Goal: Task Accomplishment & Management: Complete application form

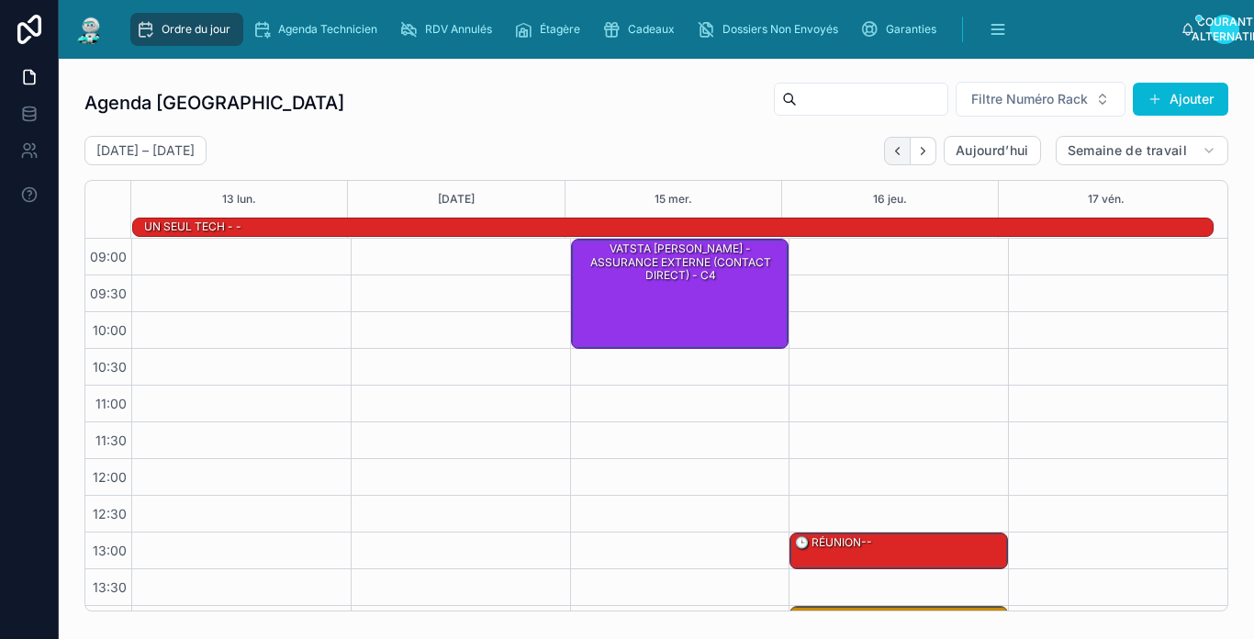
click at [890, 155] on icon "Précédent" at bounding box center [897, 151] width 14 height 14
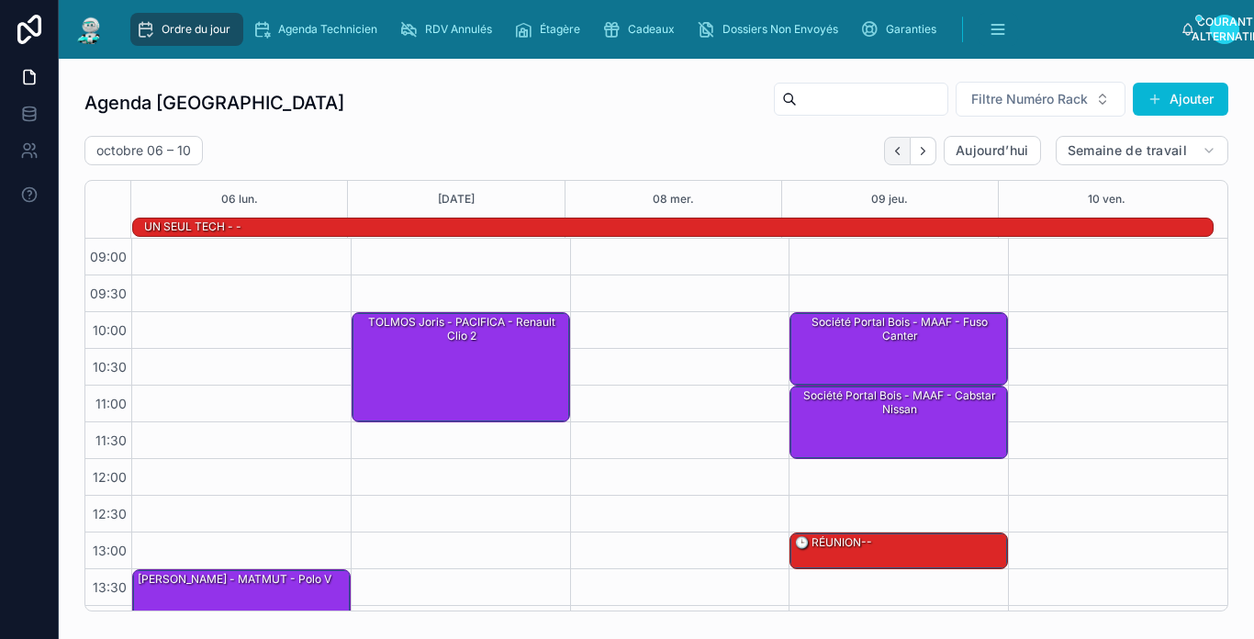
click at [884, 148] on button "Précédent" at bounding box center [897, 151] width 27 height 28
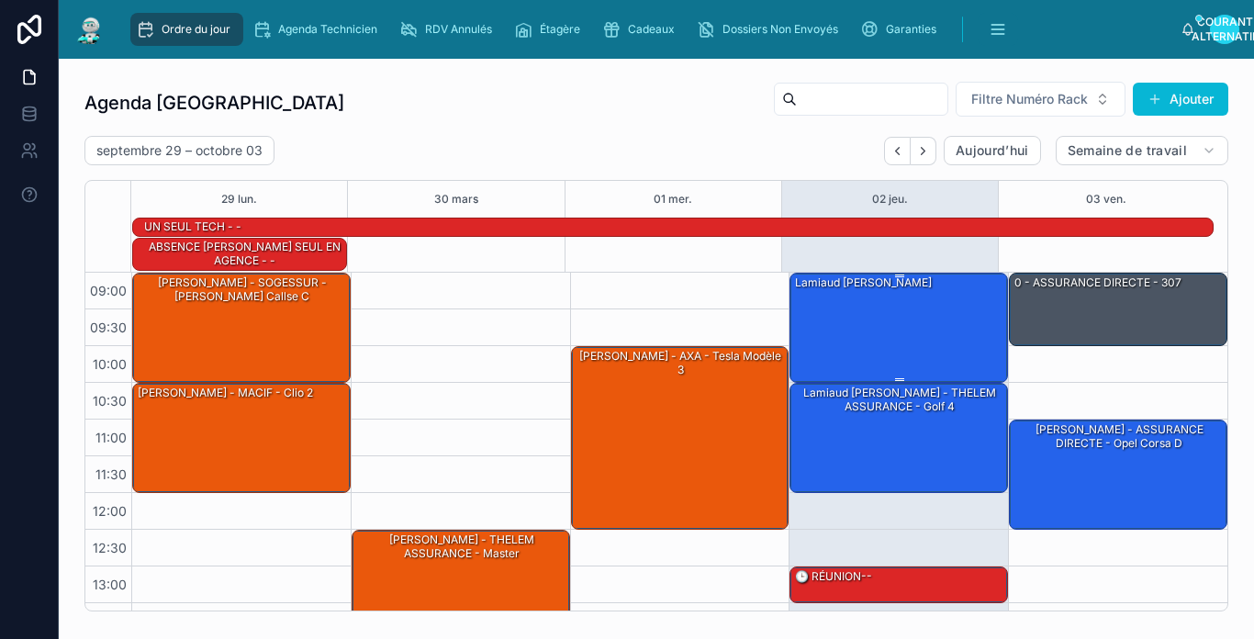
click at [875, 316] on div "Lamiaud [PERSON_NAME]" at bounding box center [899, 327] width 213 height 106
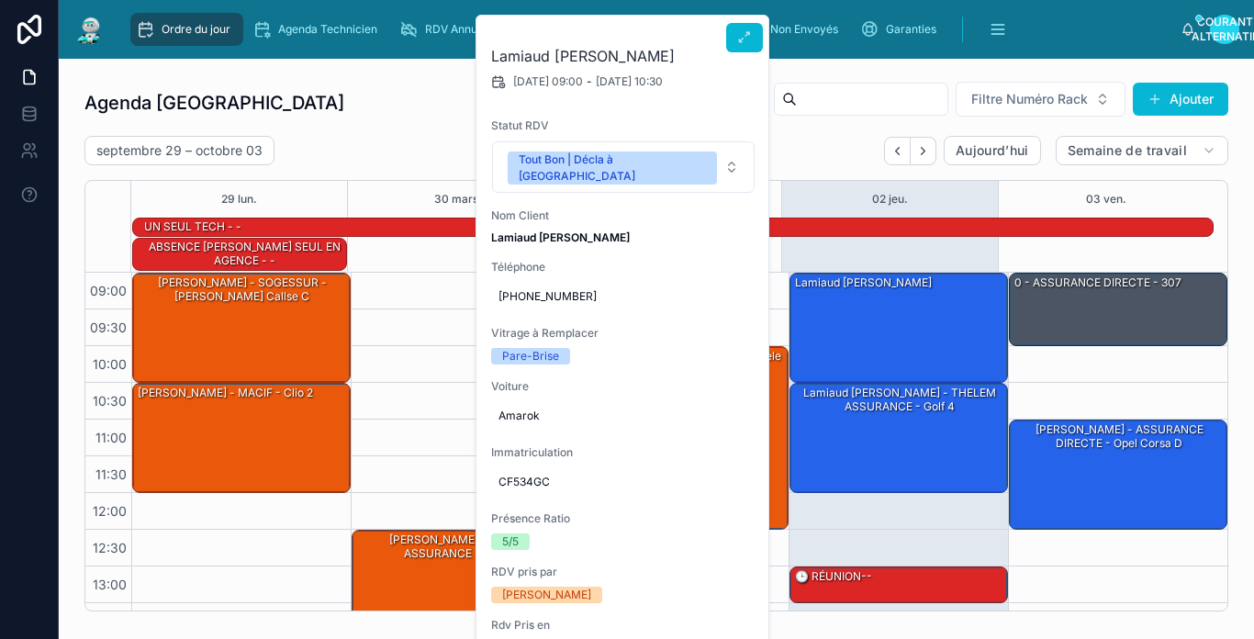
drag, startPoint x: 719, startPoint y: 34, endPoint x: 653, endPoint y: 30, distance: 66.2
click at [752, 31] on button at bounding box center [744, 37] width 37 height 29
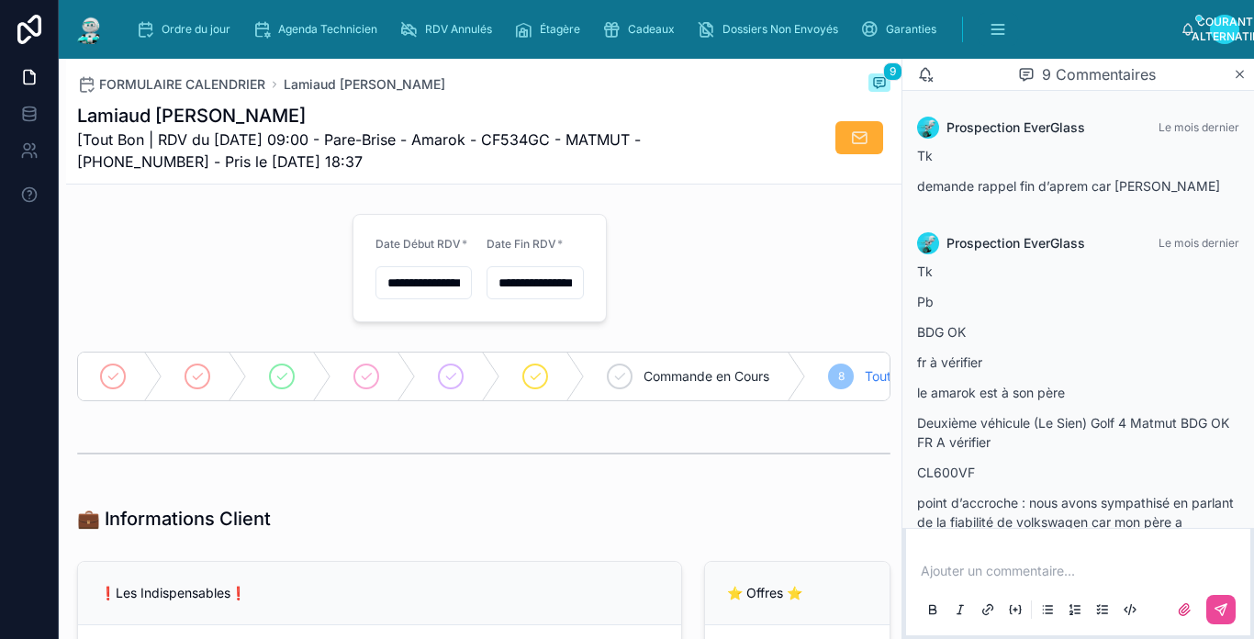
scroll to position [1154, 0]
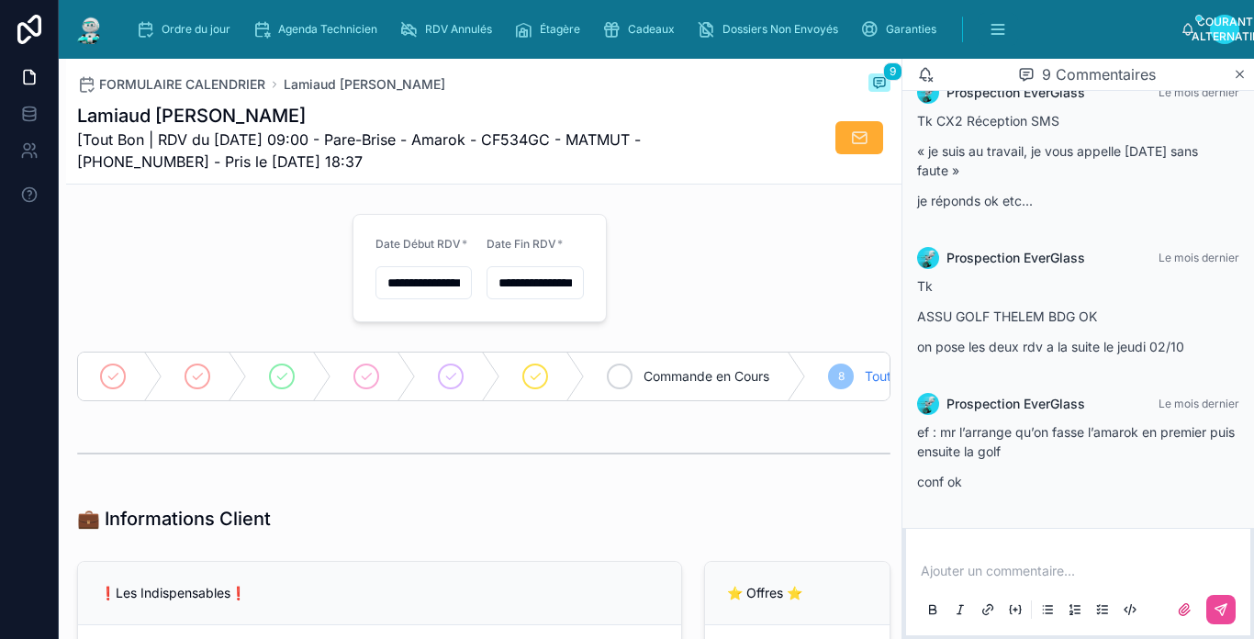
type input "*********"
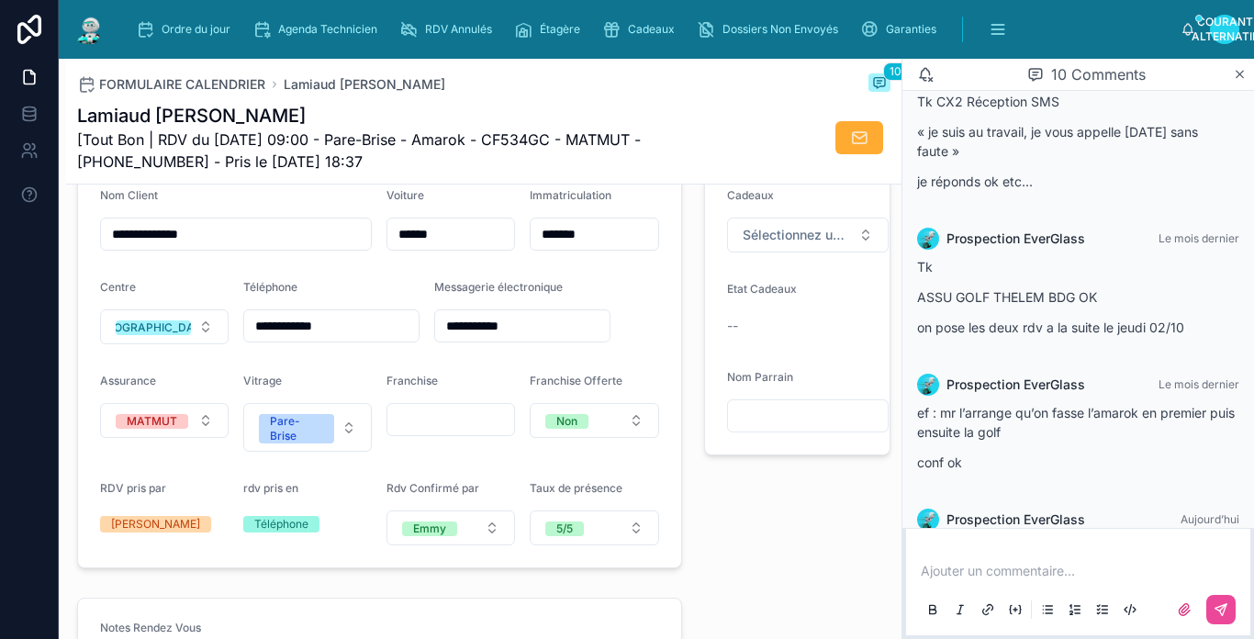
type input "**********"
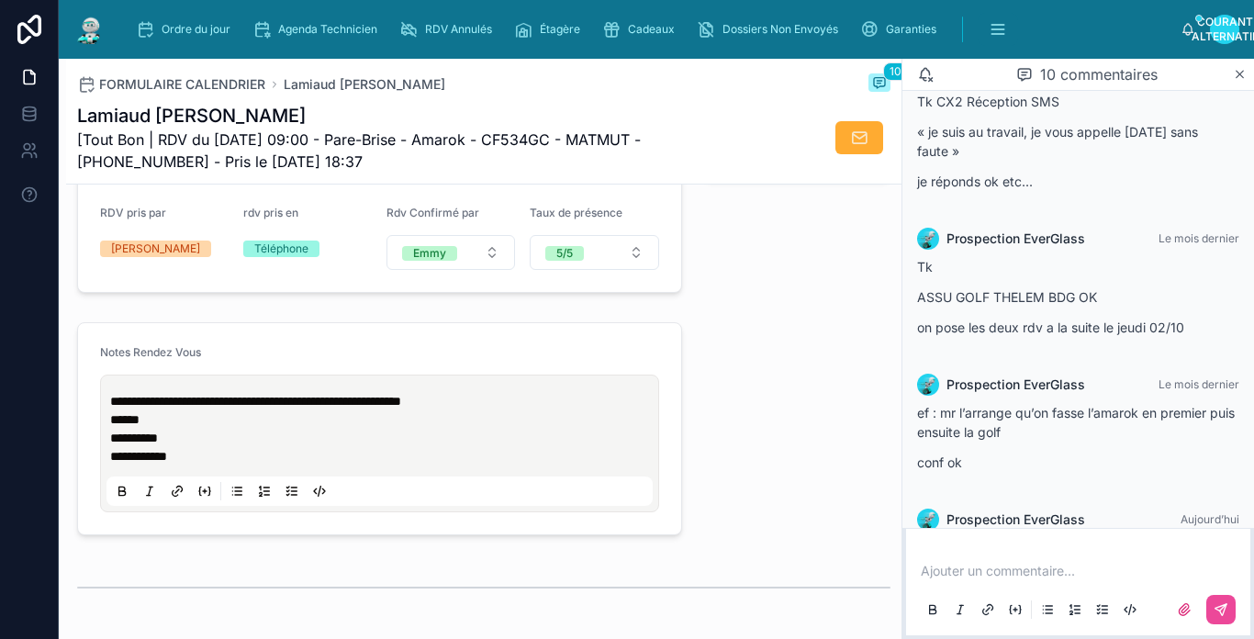
scroll to position [275, 0]
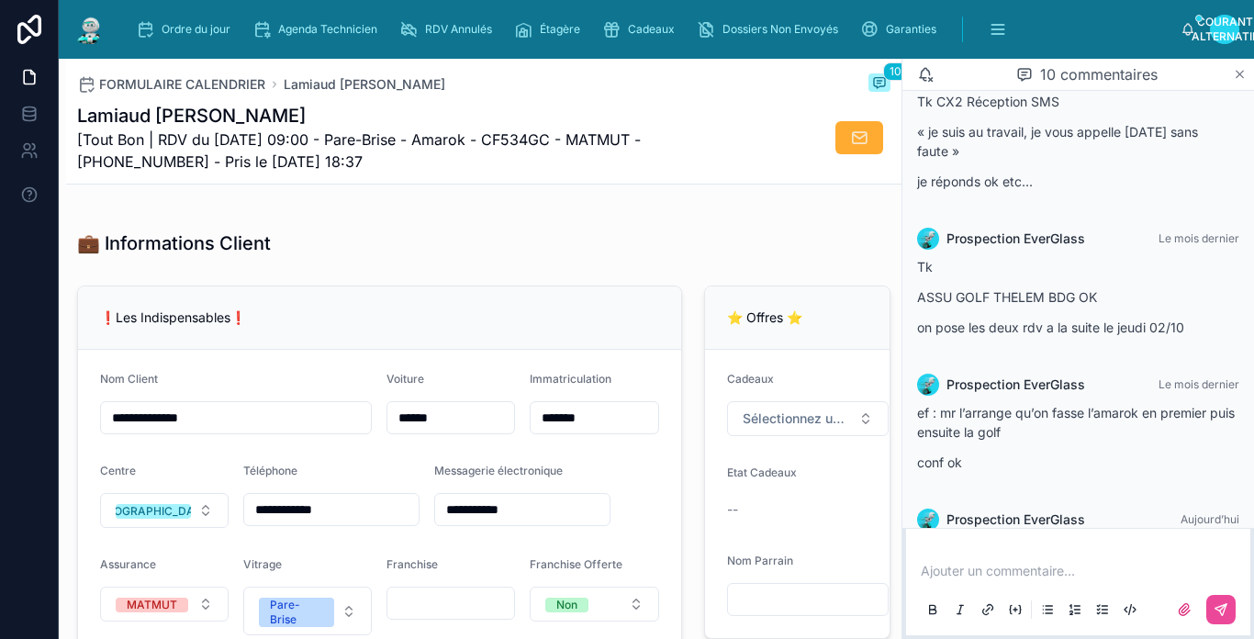
click at [1240, 73] on icon at bounding box center [1240, 74] width 7 height 7
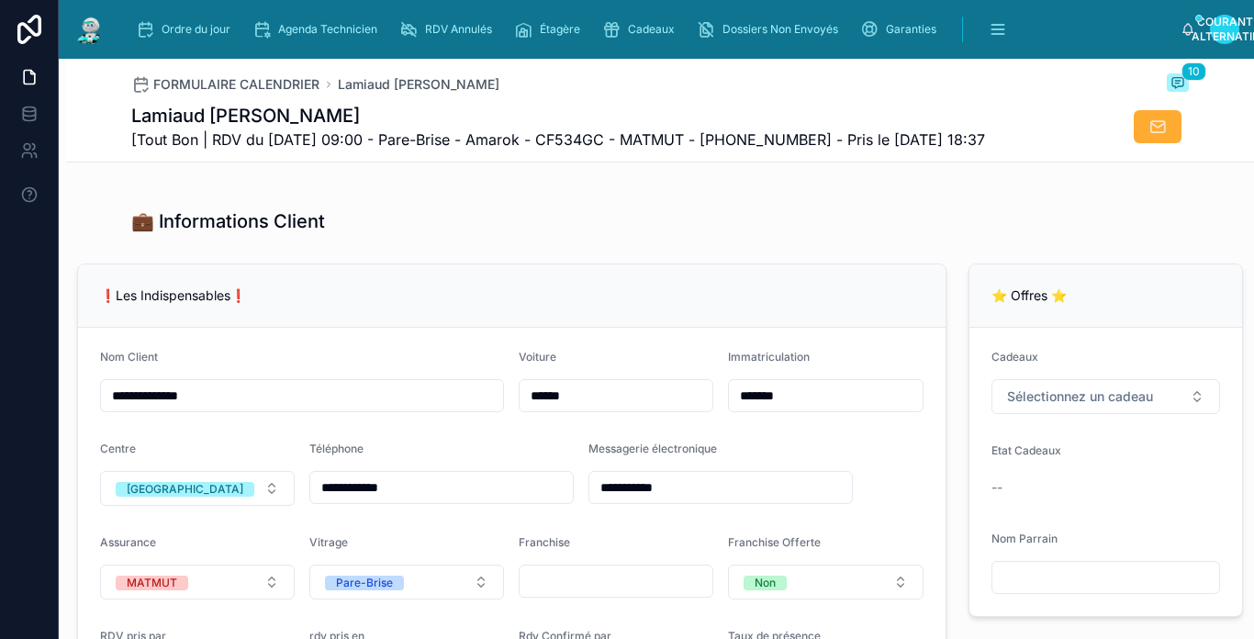
scroll to position [253, 0]
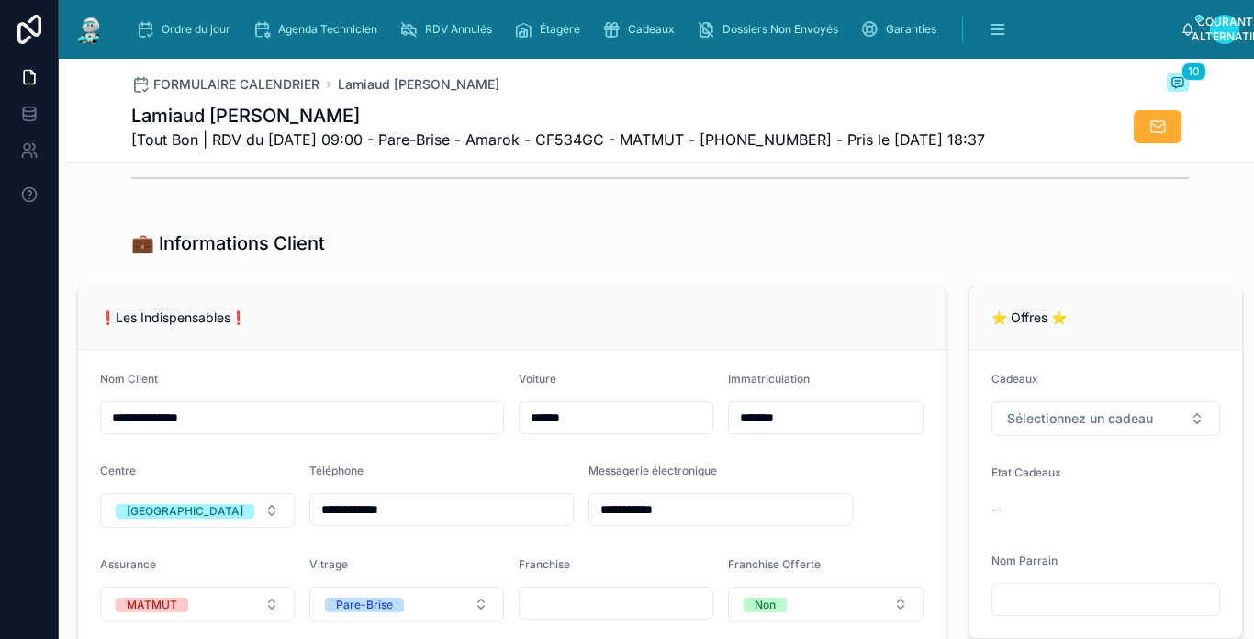
click at [662, 208] on div at bounding box center [660, 178] width 1188 height 61
click at [802, 29] on span "Dossiers Non Envoyés" at bounding box center [780, 29] width 116 height 15
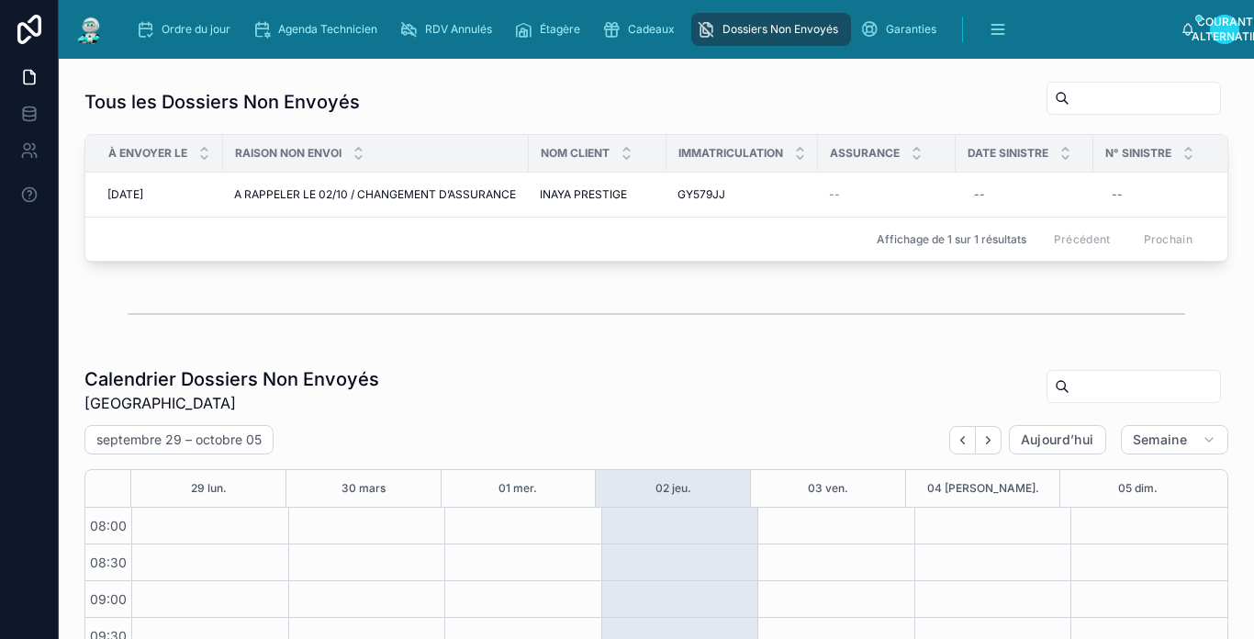
scroll to position [420, 0]
click at [907, 27] on span "Garanties" at bounding box center [911, 29] width 50 height 15
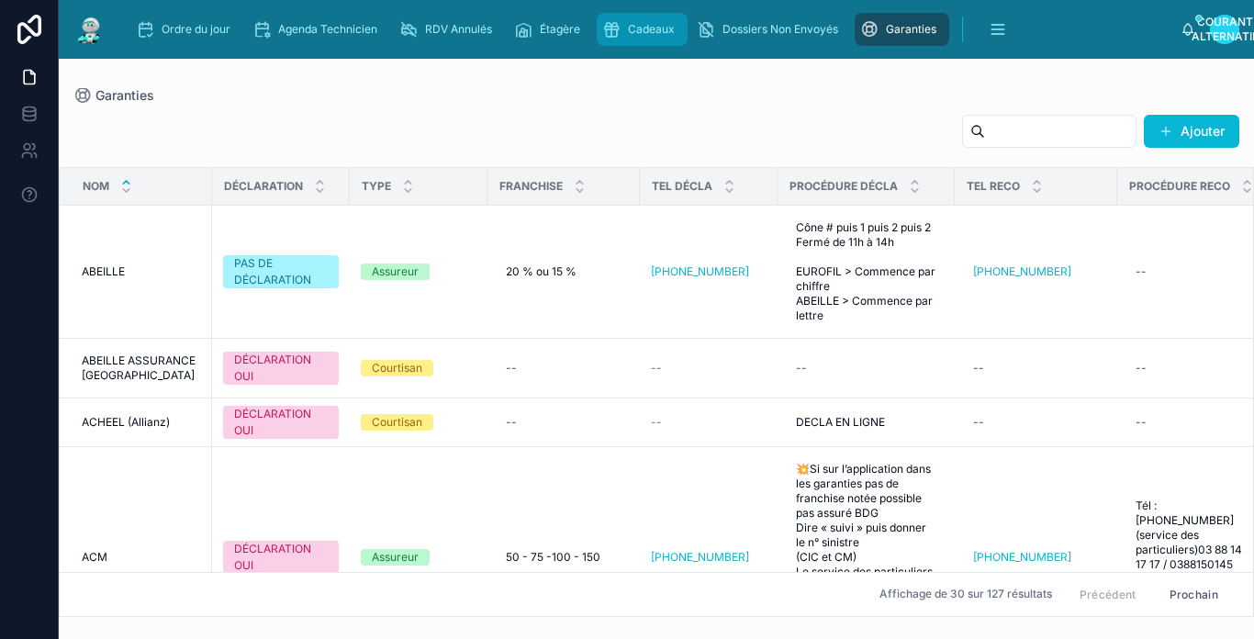
click at [642, 31] on span "Cadeaux" at bounding box center [651, 29] width 47 height 15
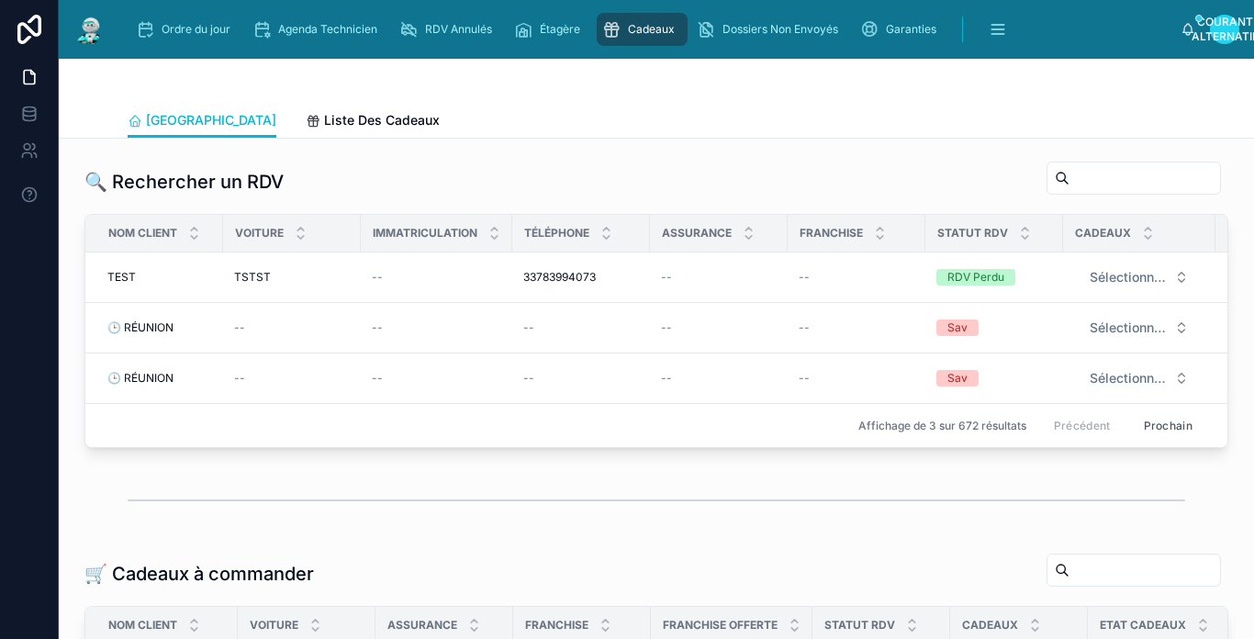
scroll to position [367, 0]
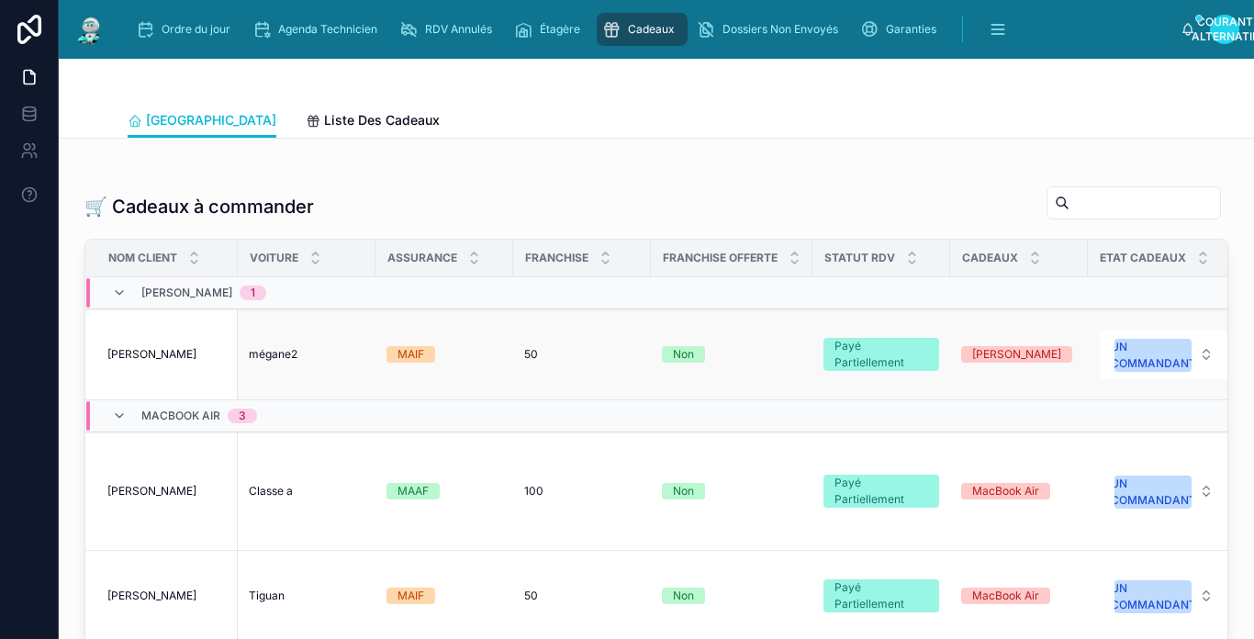
click at [355, 362] on div "mégane2 megane2" at bounding box center [307, 354] width 116 height 15
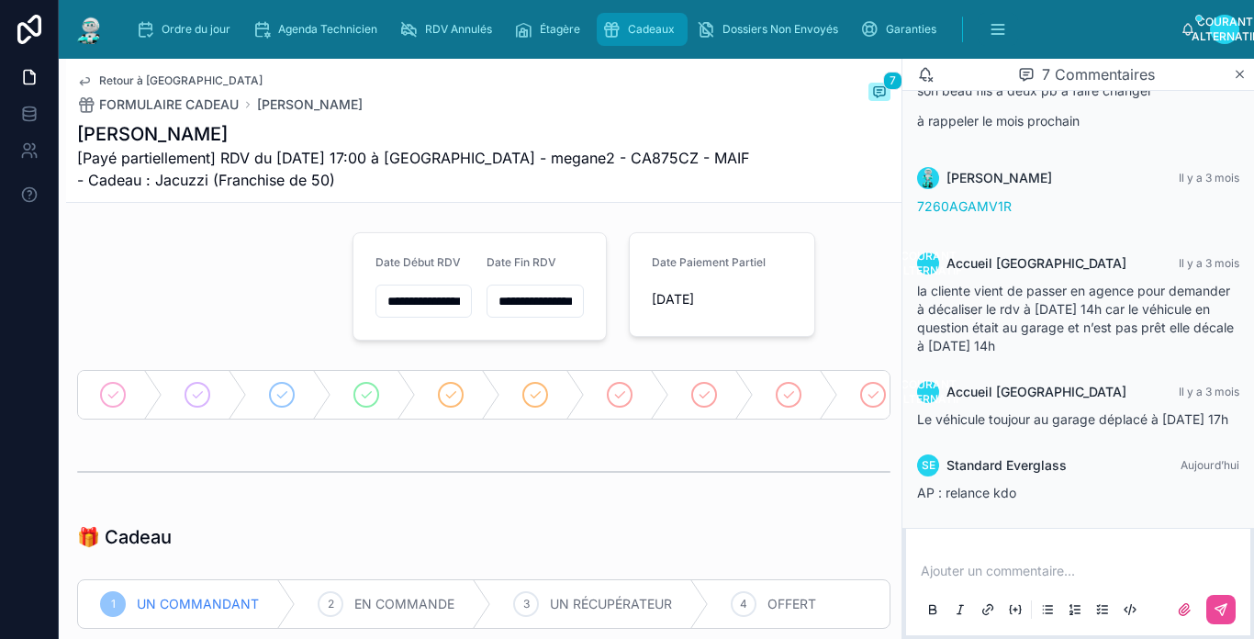
click at [644, 22] on span "Cadeaux" at bounding box center [651, 29] width 47 height 15
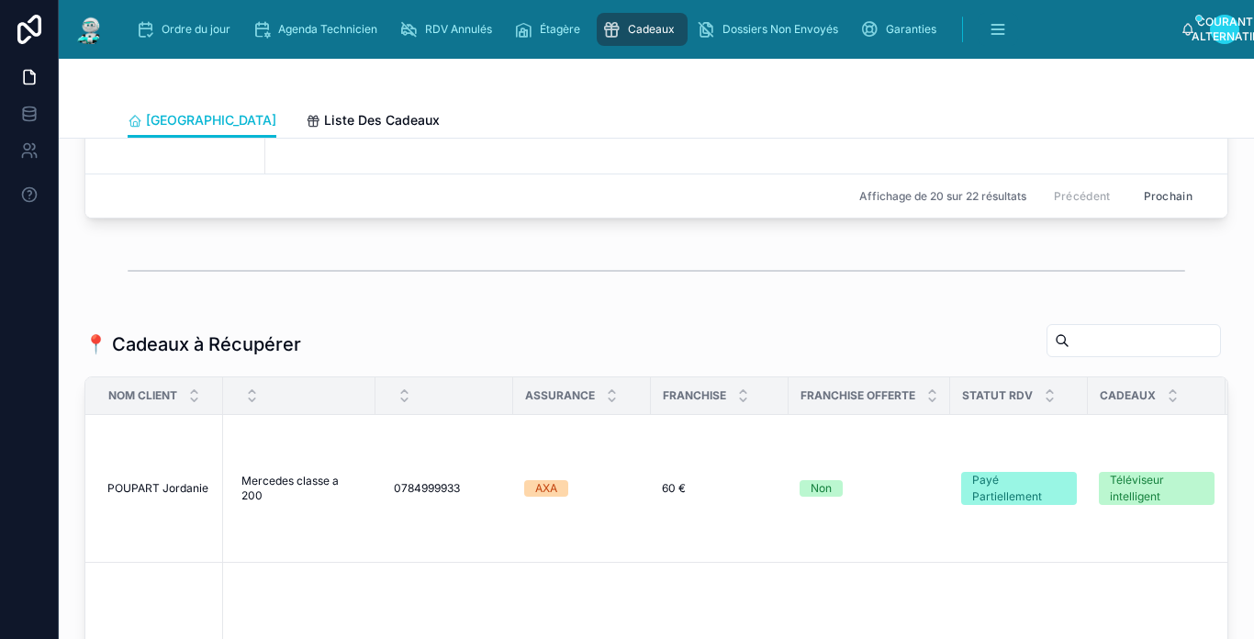
scroll to position [1652, 0]
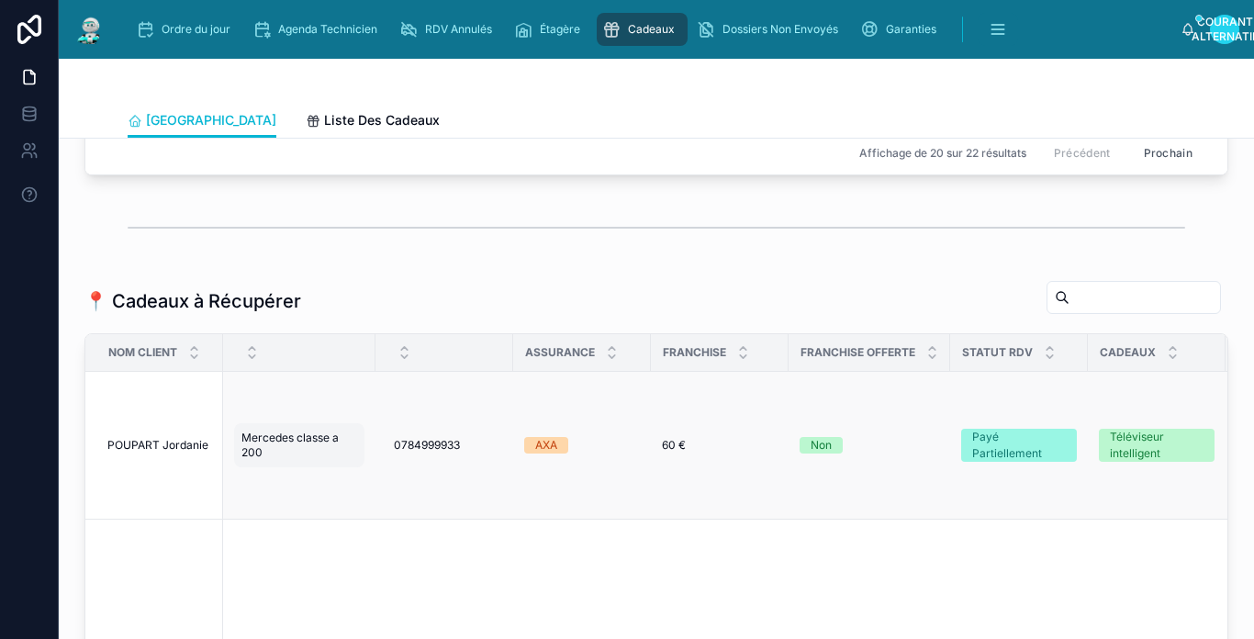
click at [252, 455] on span "Mercedes classe a 200" at bounding box center [299, 445] width 116 height 29
click at [211, 430] on td "POUPART Jordanie [PERSON_NAME]" at bounding box center [154, 446] width 138 height 148
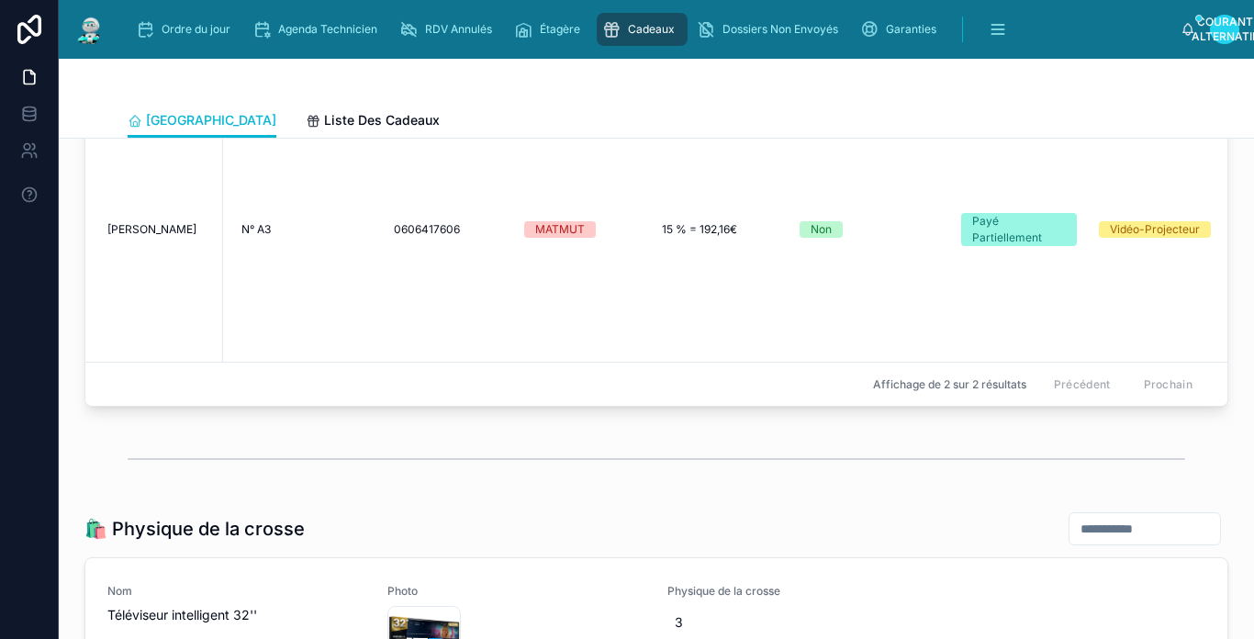
scroll to position [2479, 0]
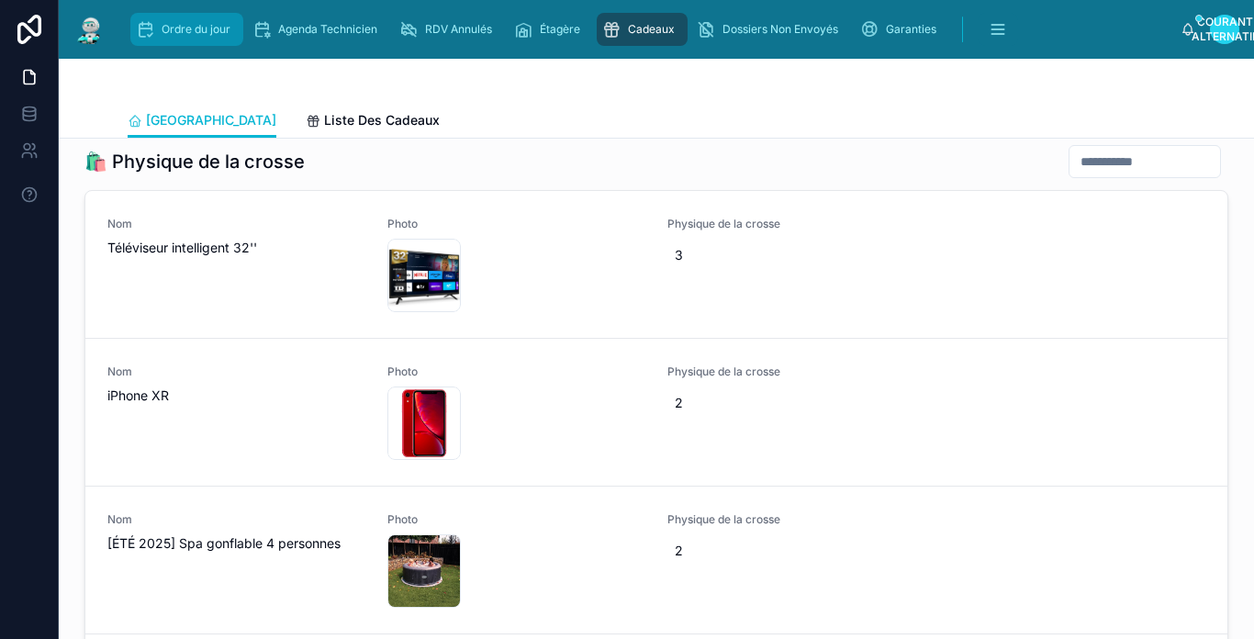
click at [174, 27] on span "Ordre du jour" at bounding box center [196, 29] width 69 height 15
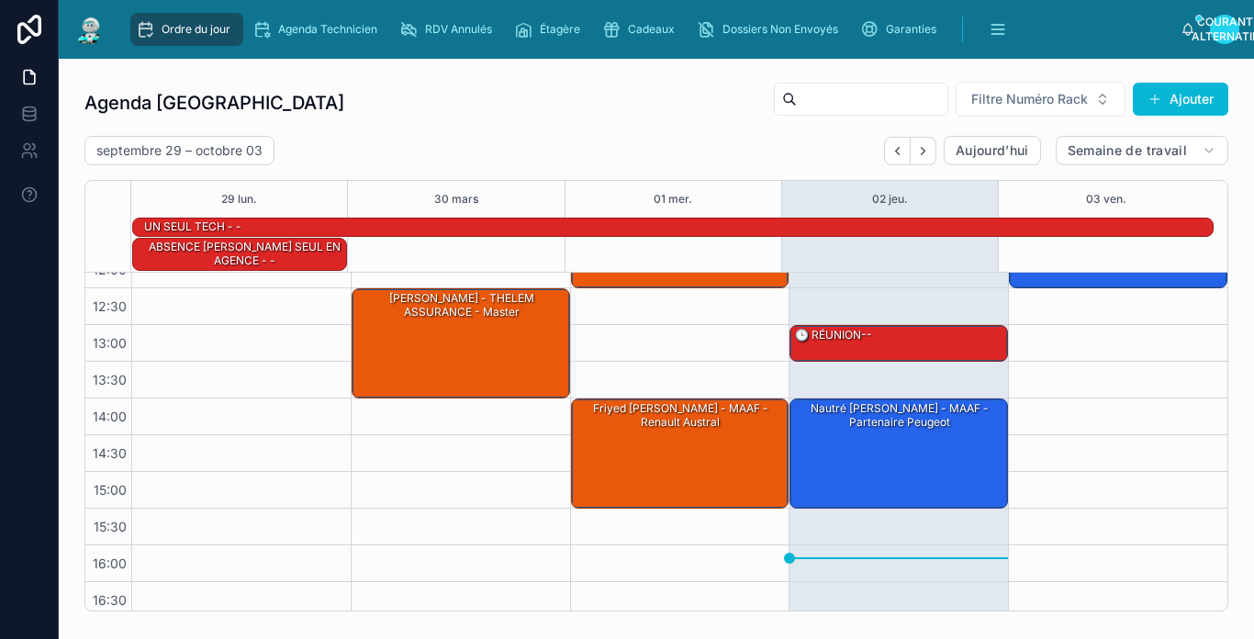
scroll to position [323, 0]
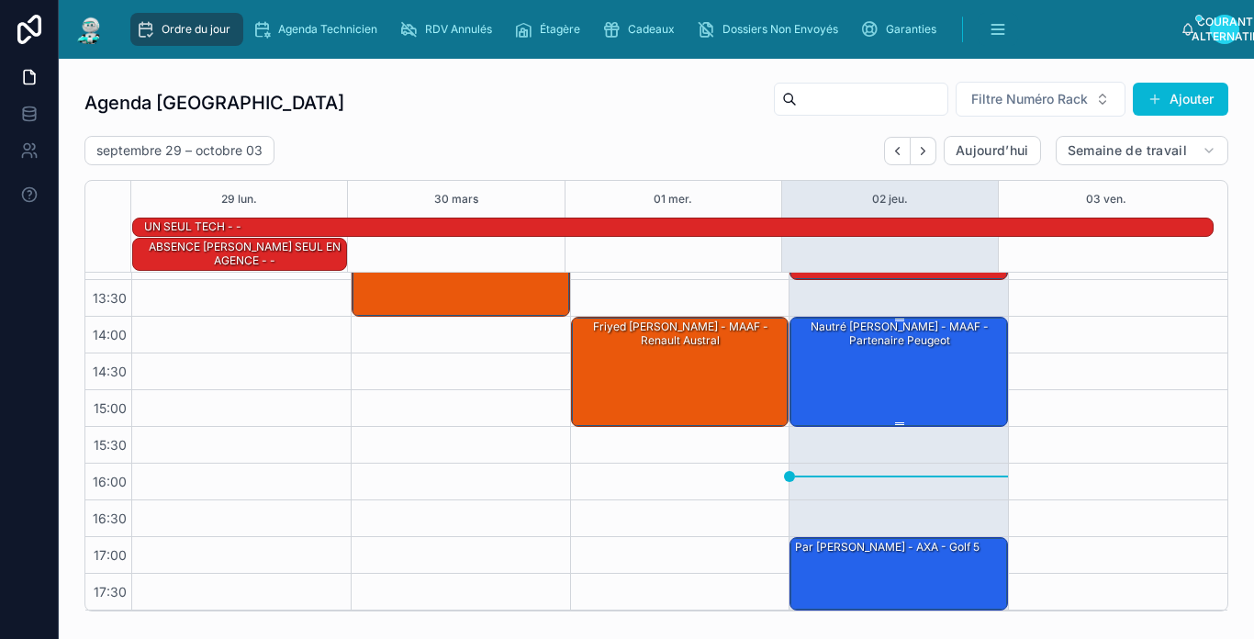
click at [868, 353] on div "Nautré [PERSON_NAME] - MAAF - Partenaire Peugeot" at bounding box center [899, 371] width 213 height 106
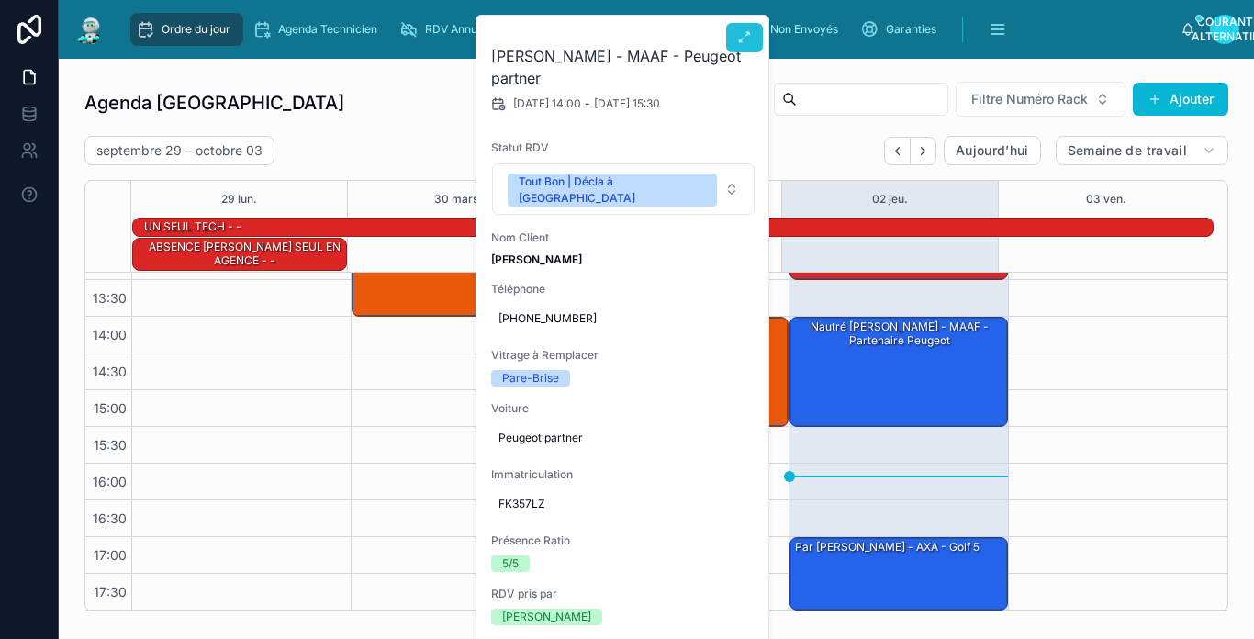
click at [741, 26] on button at bounding box center [744, 37] width 37 height 29
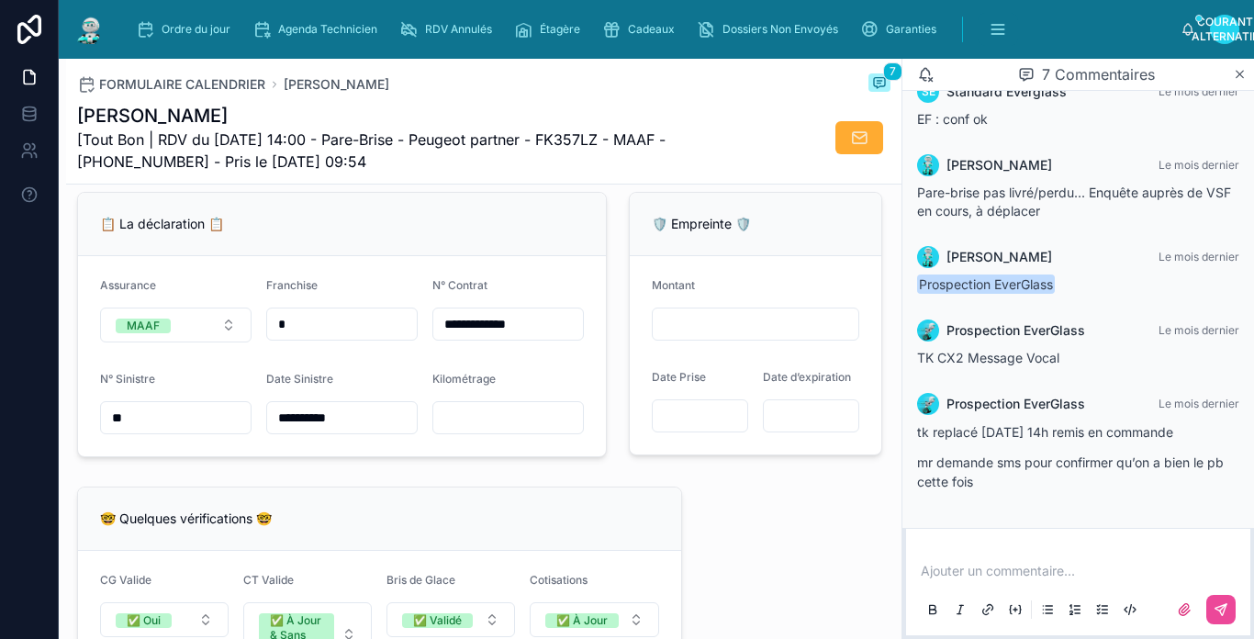
scroll to position [1102, 0]
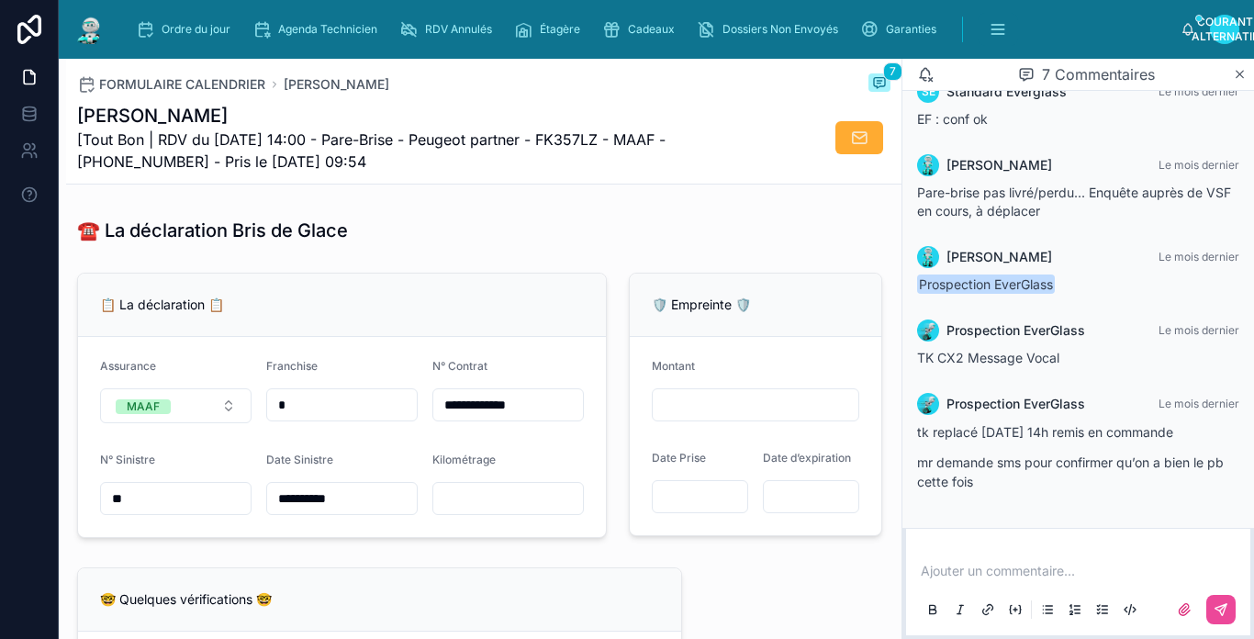
click at [386, 511] on input "**********" at bounding box center [342, 499] width 150 height 26
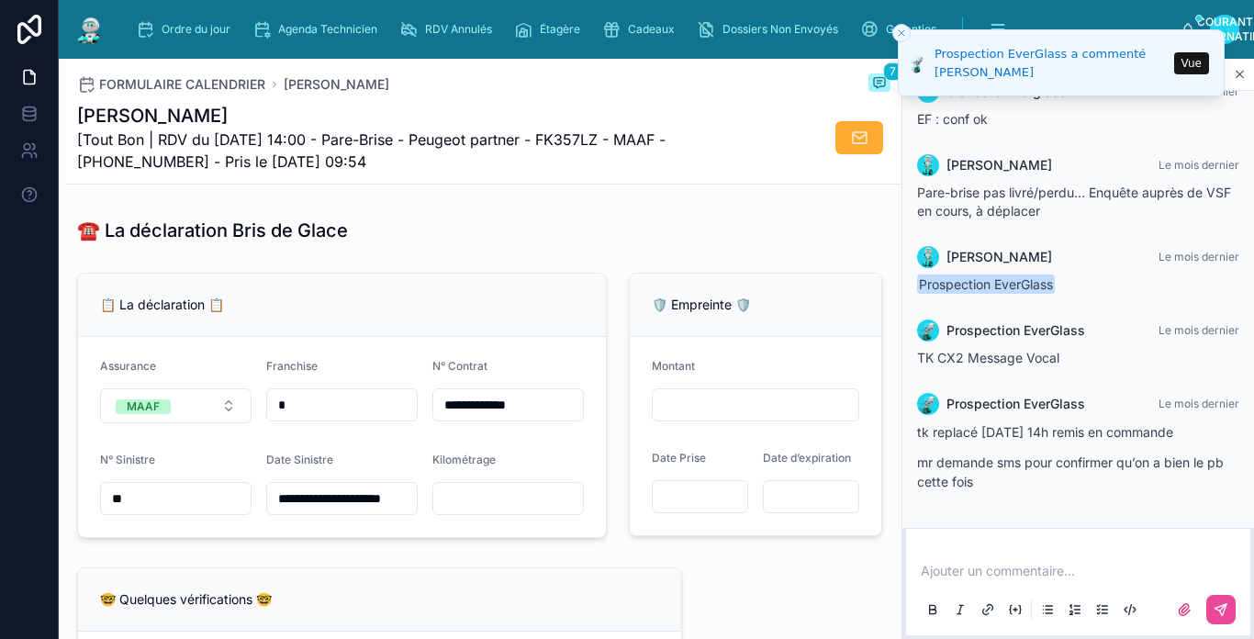
click at [787, 105] on div "Nautré [PERSON_NAME] [Tout Bon | RDV du [DATE] 14:00 - Pare-Brise - Peugeot par…" at bounding box center [483, 138] width 813 height 70
click at [398, 511] on input "**********" at bounding box center [340, 499] width 147 height 26
drag, startPoint x: 430, startPoint y: 526, endPoint x: 518, endPoint y: 532, distance: 88.4
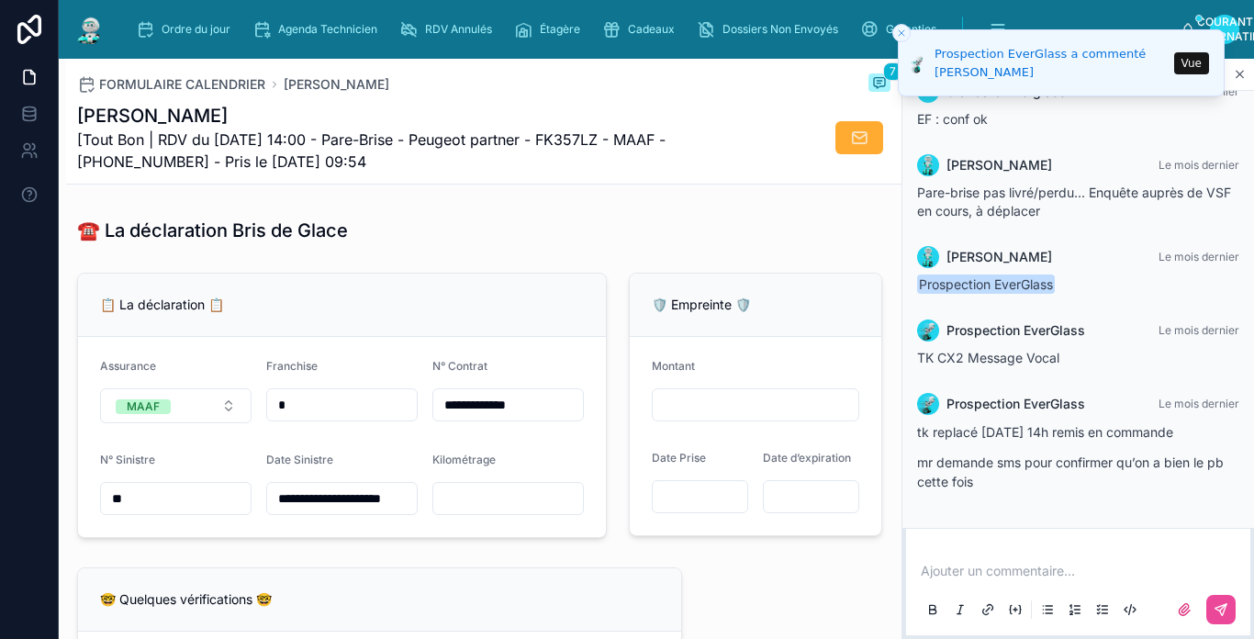
click at [523, 535] on form "**********" at bounding box center [342, 437] width 528 height 200
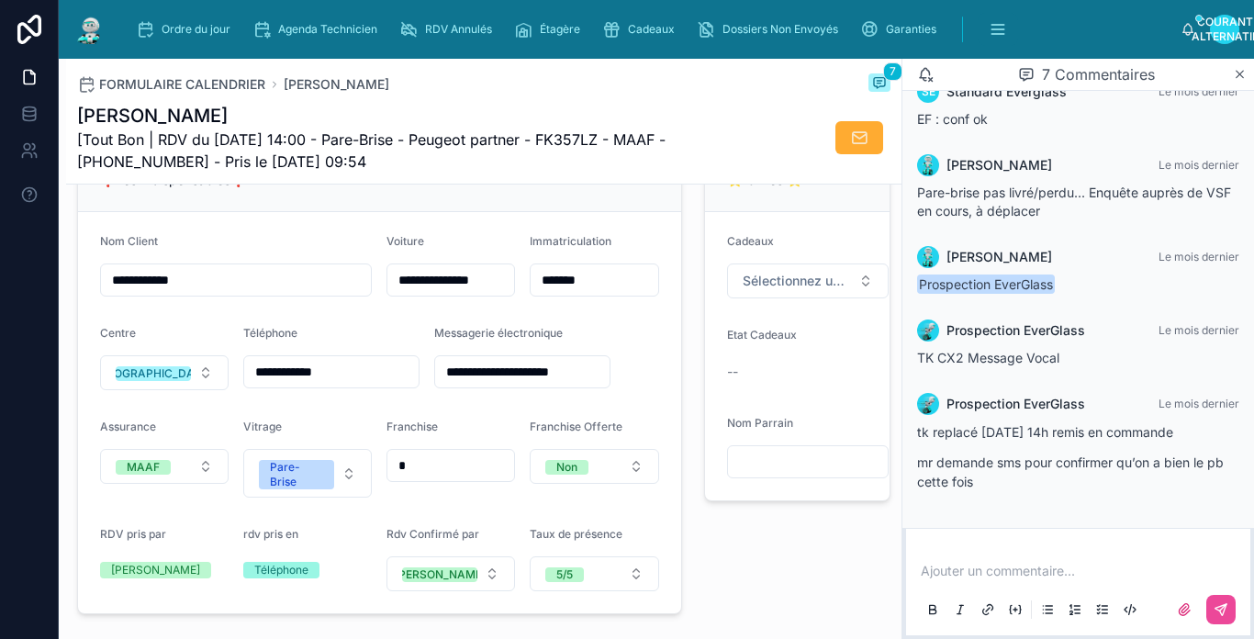
scroll to position [275, 0]
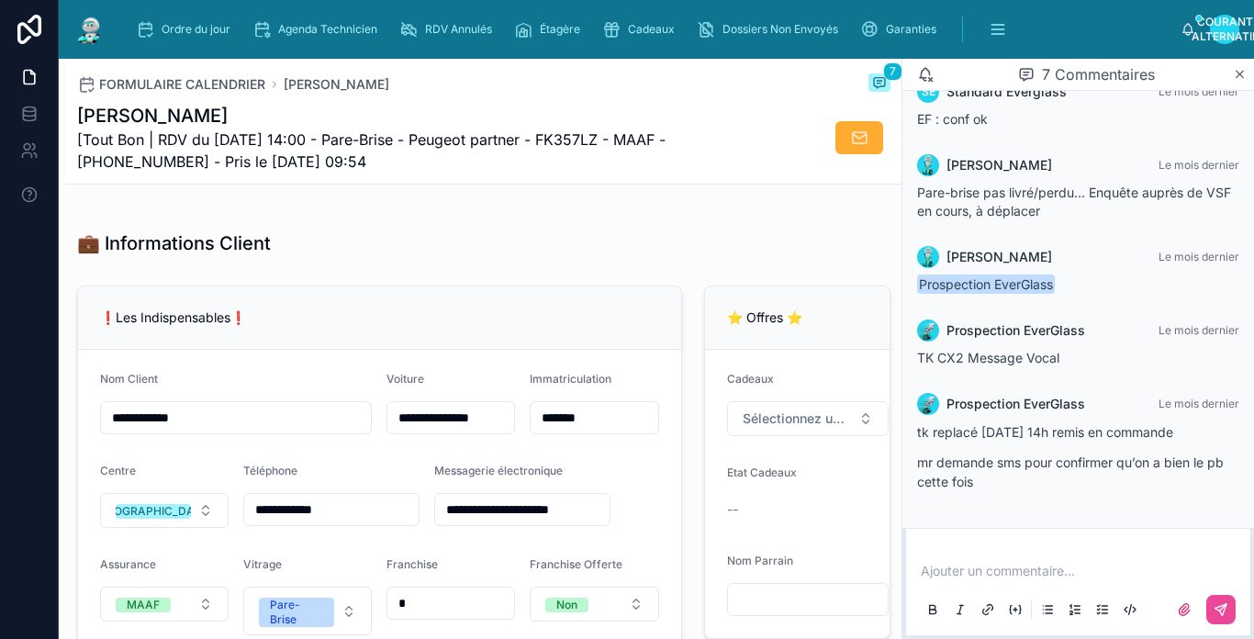
type input "**********"
click at [97, 29] on img at bounding box center [89, 29] width 33 height 29
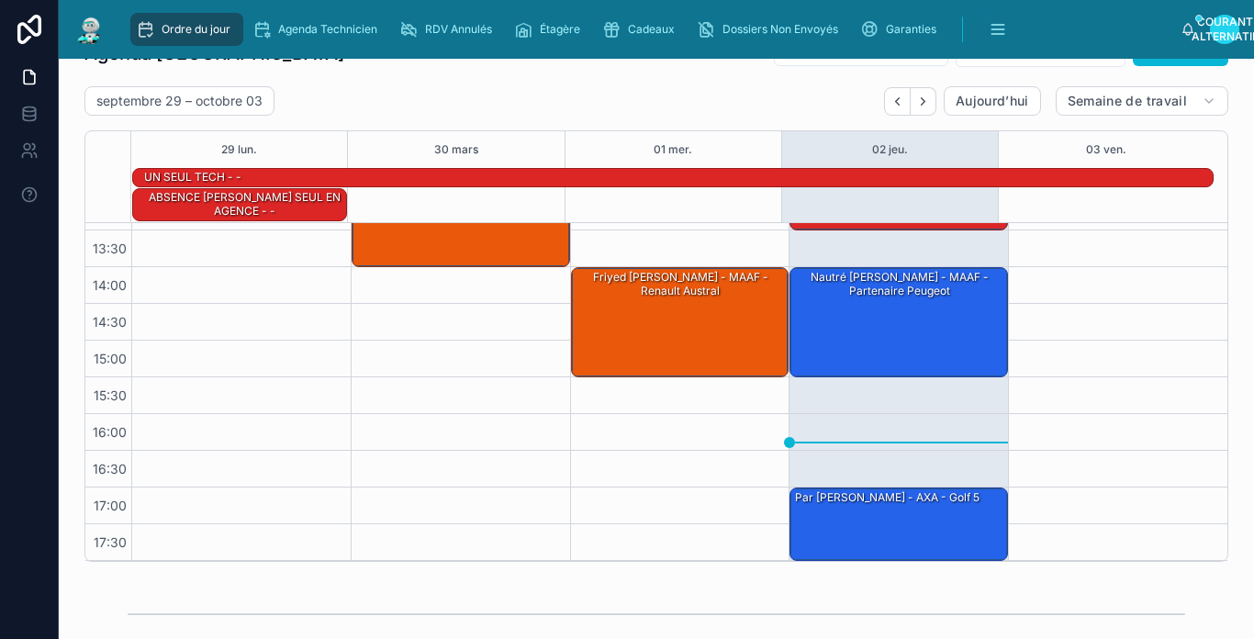
scroll to position [92, 0]
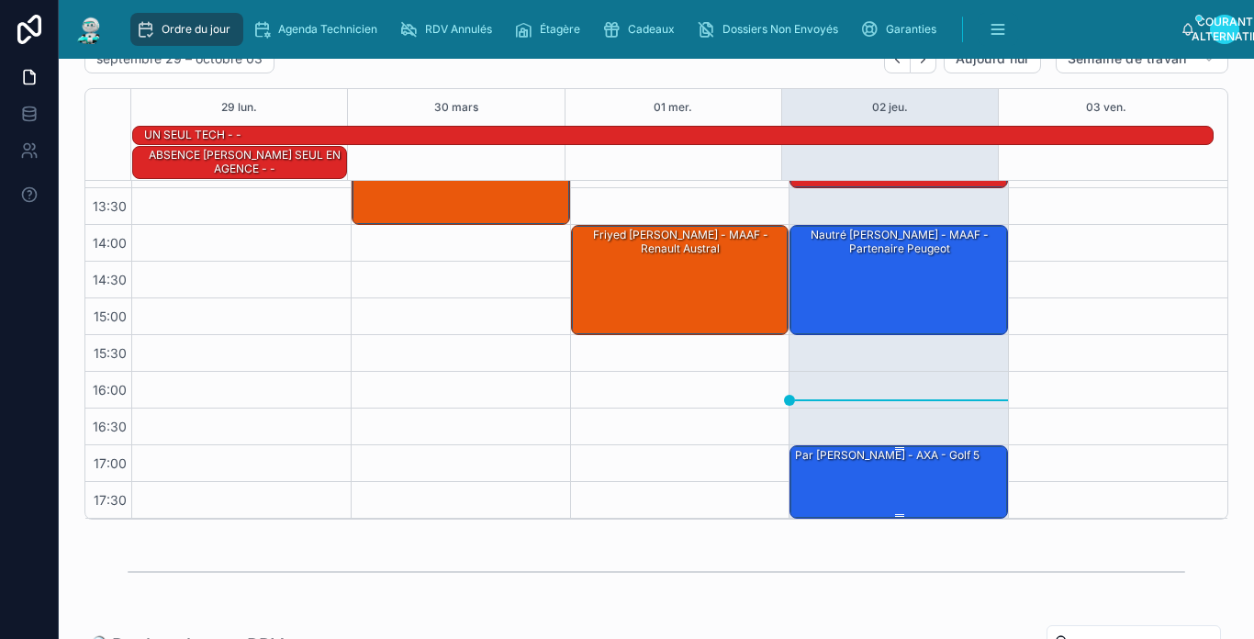
click at [902, 467] on div "par [PERSON_NAME] - AXA - Golf 5" at bounding box center [899, 481] width 213 height 70
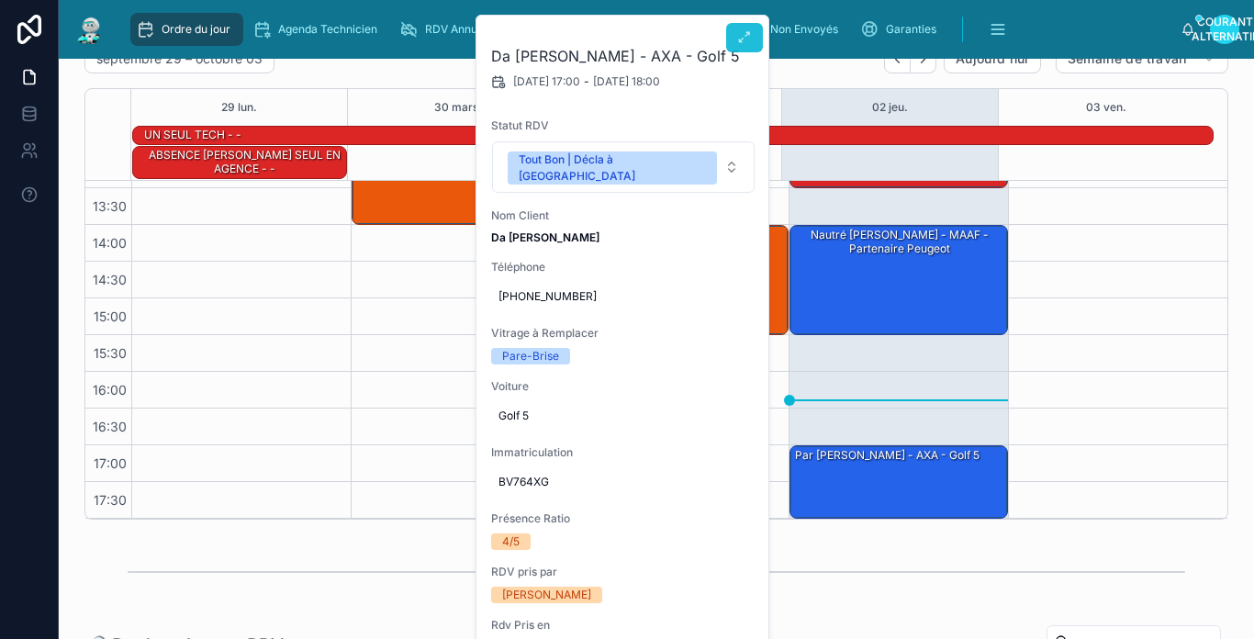
click at [735, 39] on button at bounding box center [744, 37] width 37 height 29
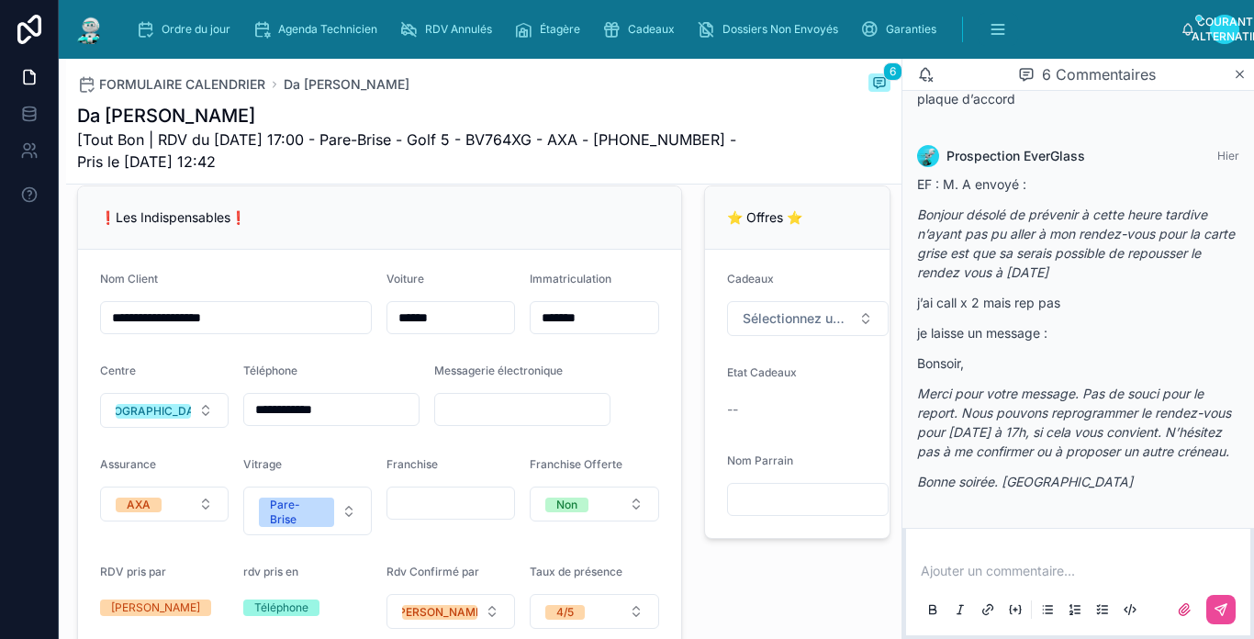
scroll to position [437, 0]
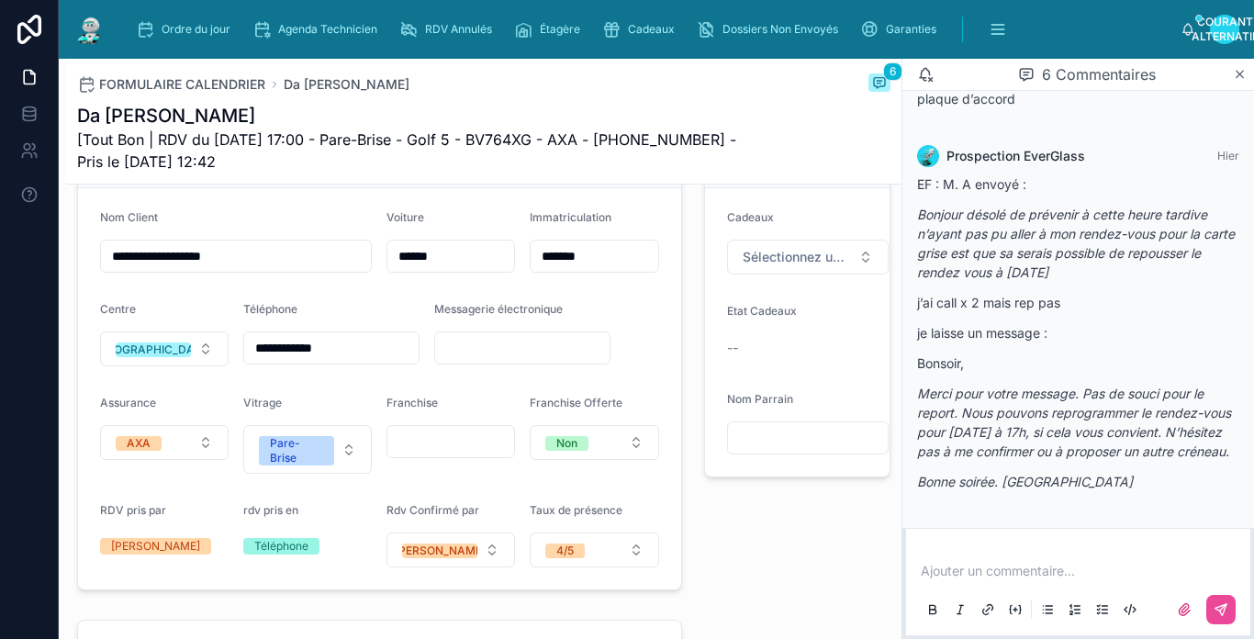
click at [86, 21] on img at bounding box center [89, 29] width 33 height 29
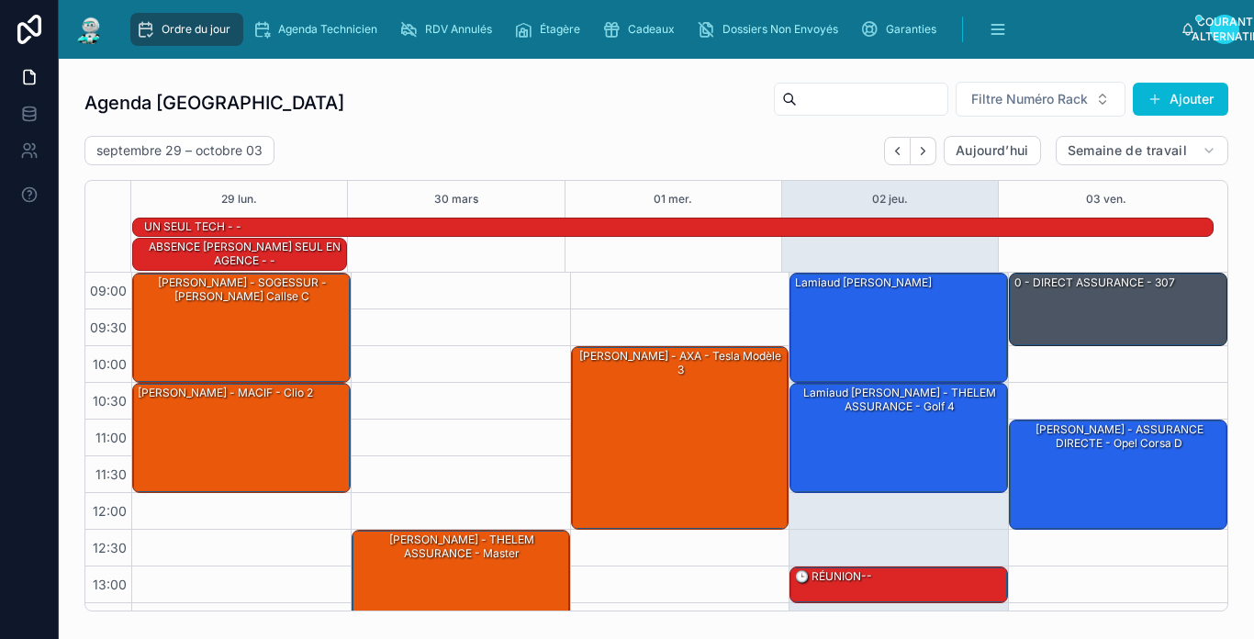
scroll to position [323, 0]
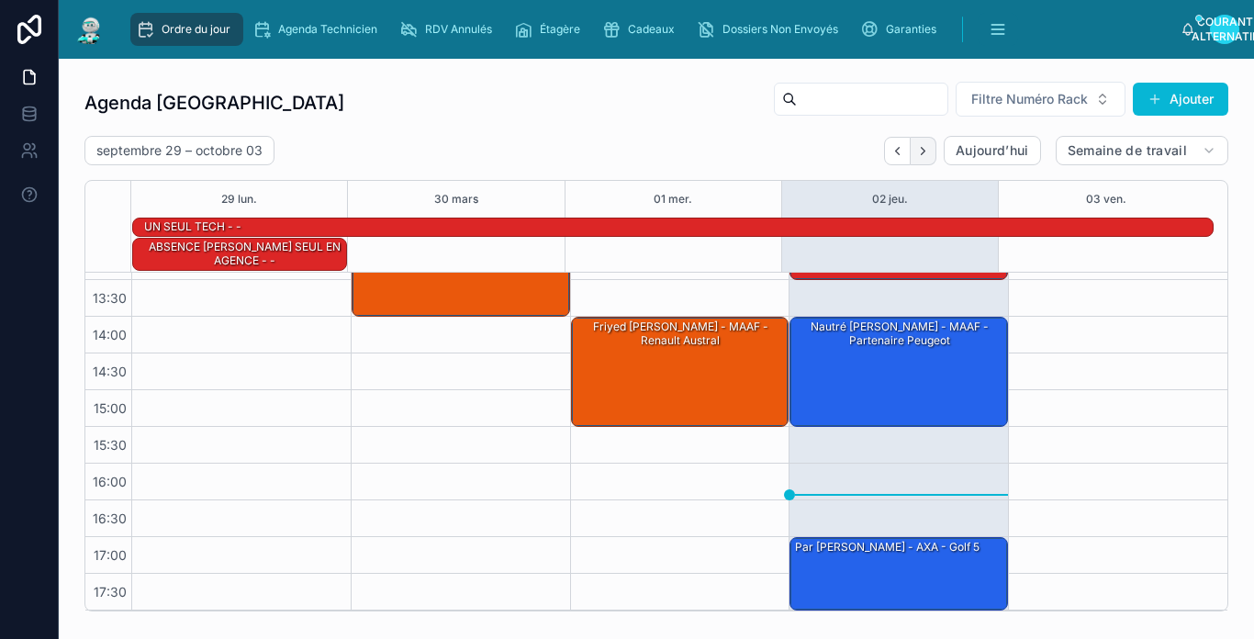
click at [919, 153] on button "Prochain" at bounding box center [924, 151] width 26 height 28
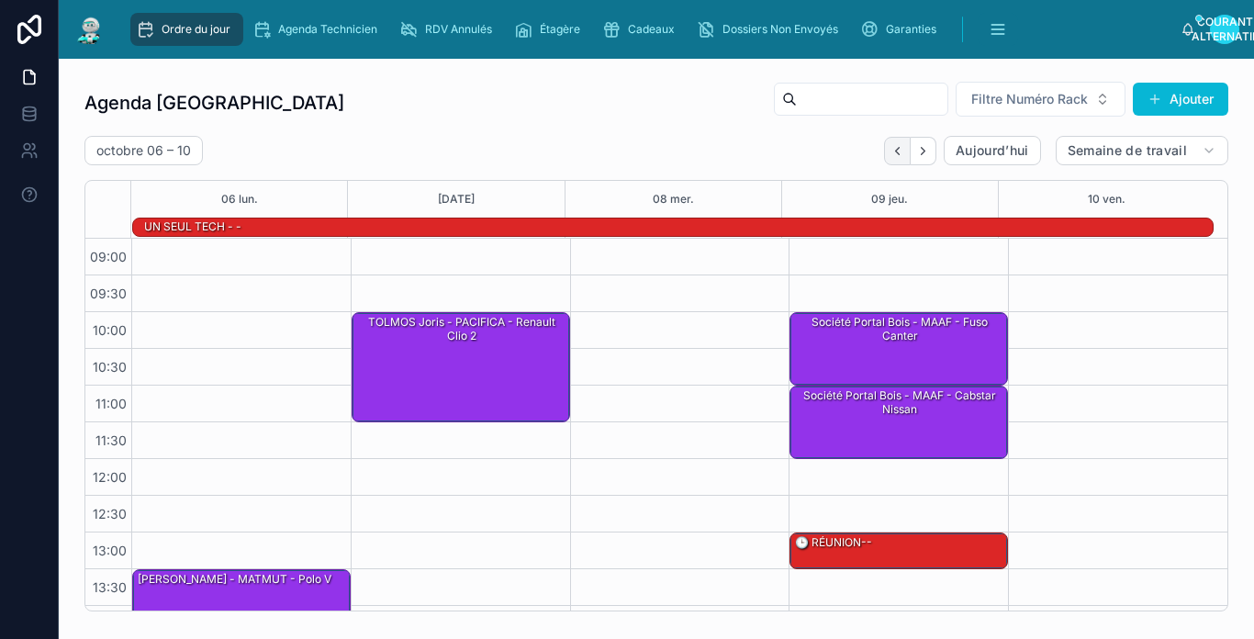
click at [892, 161] on button "Précédent" at bounding box center [897, 151] width 27 height 28
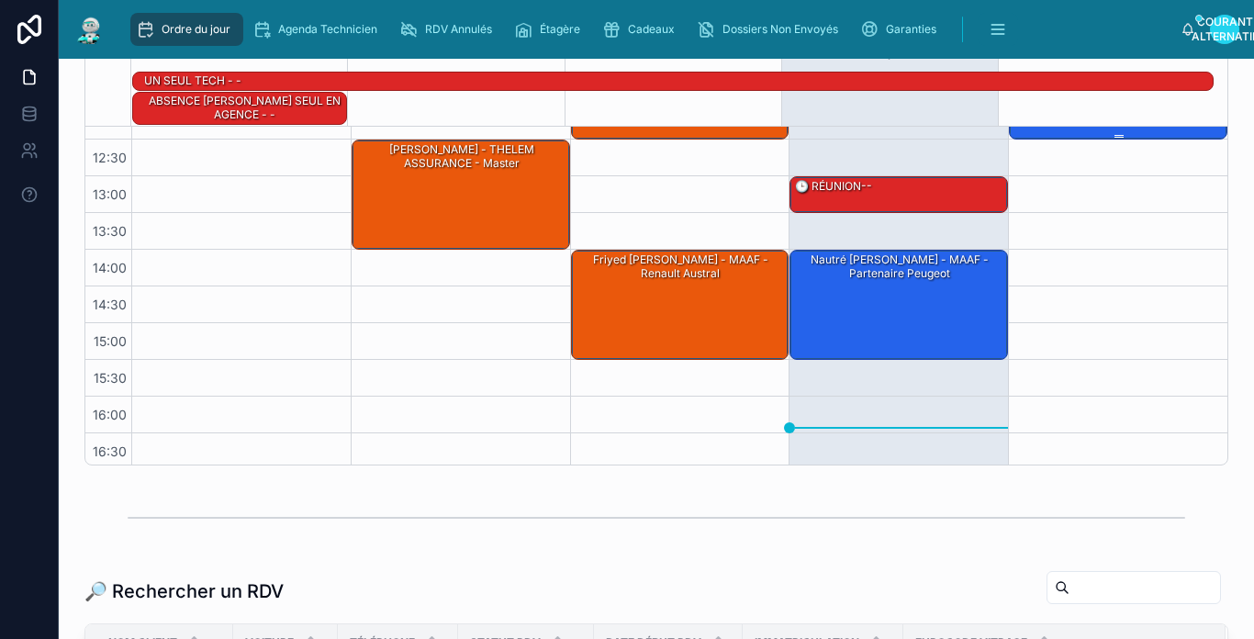
scroll to position [323, 0]
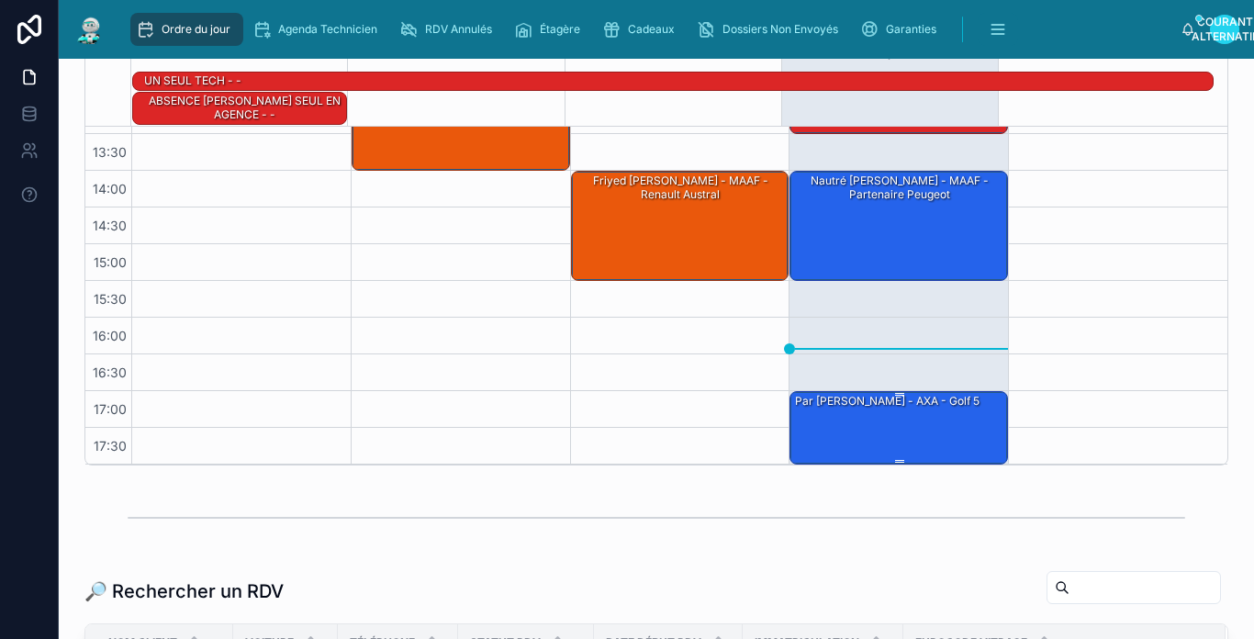
click at [891, 421] on div "par [PERSON_NAME] - AXA - Golf 5" at bounding box center [899, 427] width 213 height 70
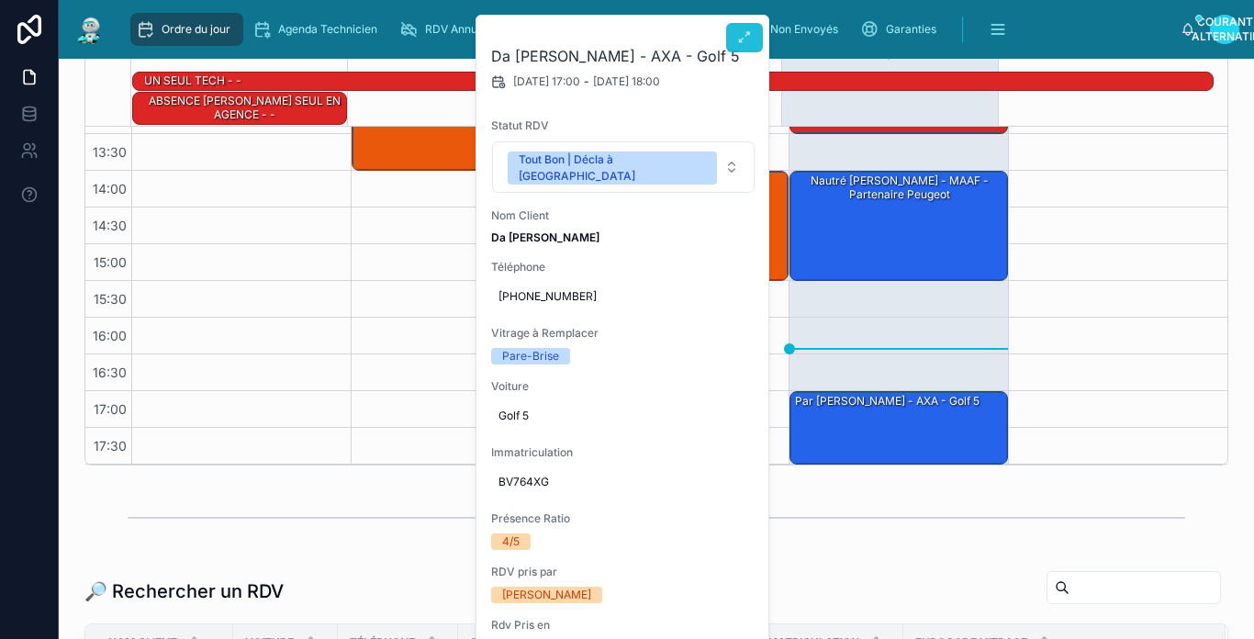
click at [746, 41] on icon at bounding box center [744, 37] width 15 height 15
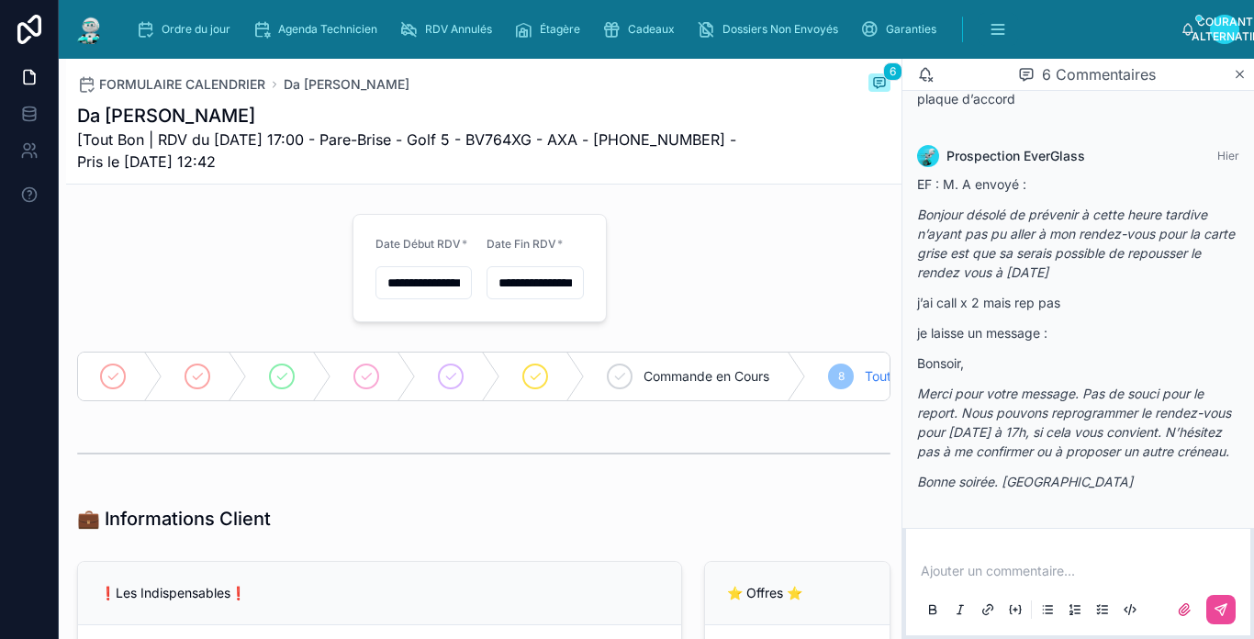
click at [444, 283] on input "**********" at bounding box center [423, 283] width 95 height 26
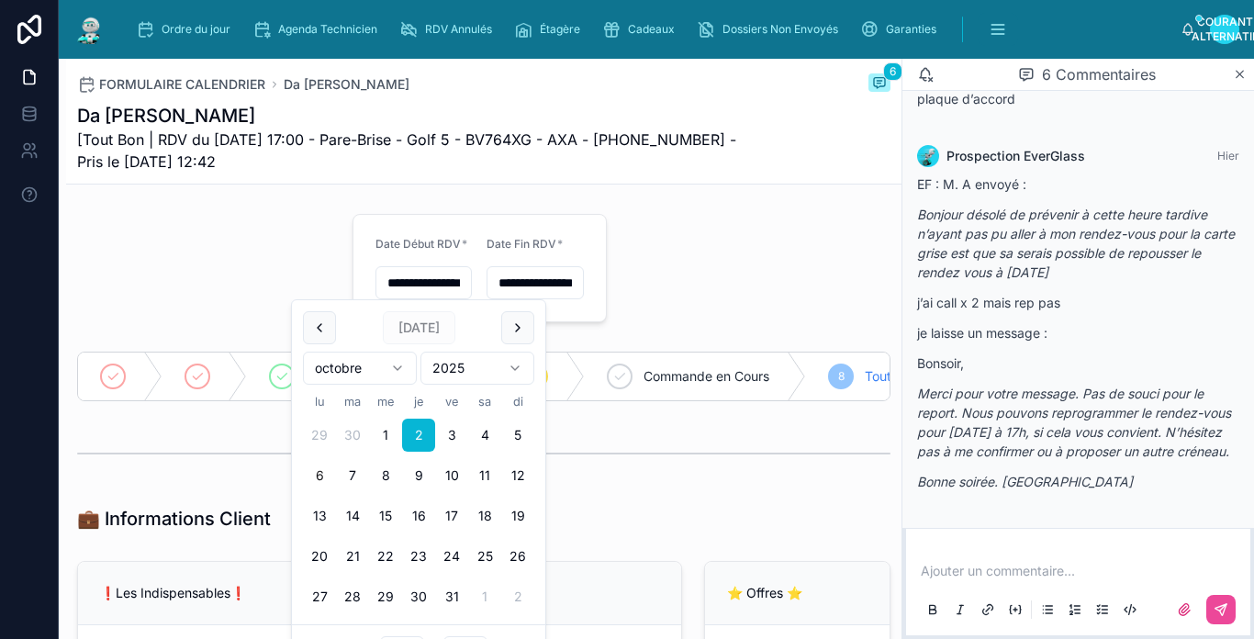
click at [321, 479] on button "6" at bounding box center [319, 475] width 33 height 33
type input "**********"
click at [500, 279] on input "**********" at bounding box center [534, 283] width 95 height 26
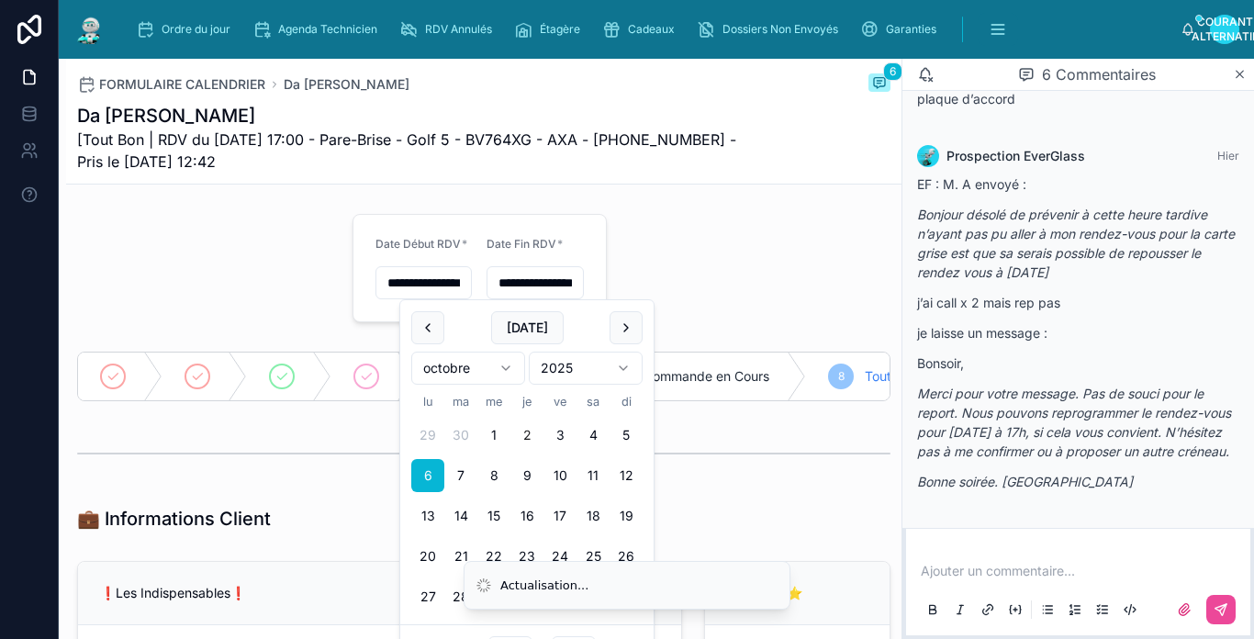
type input "**********"
click at [1001, 564] on p at bounding box center [1082, 571] width 322 height 18
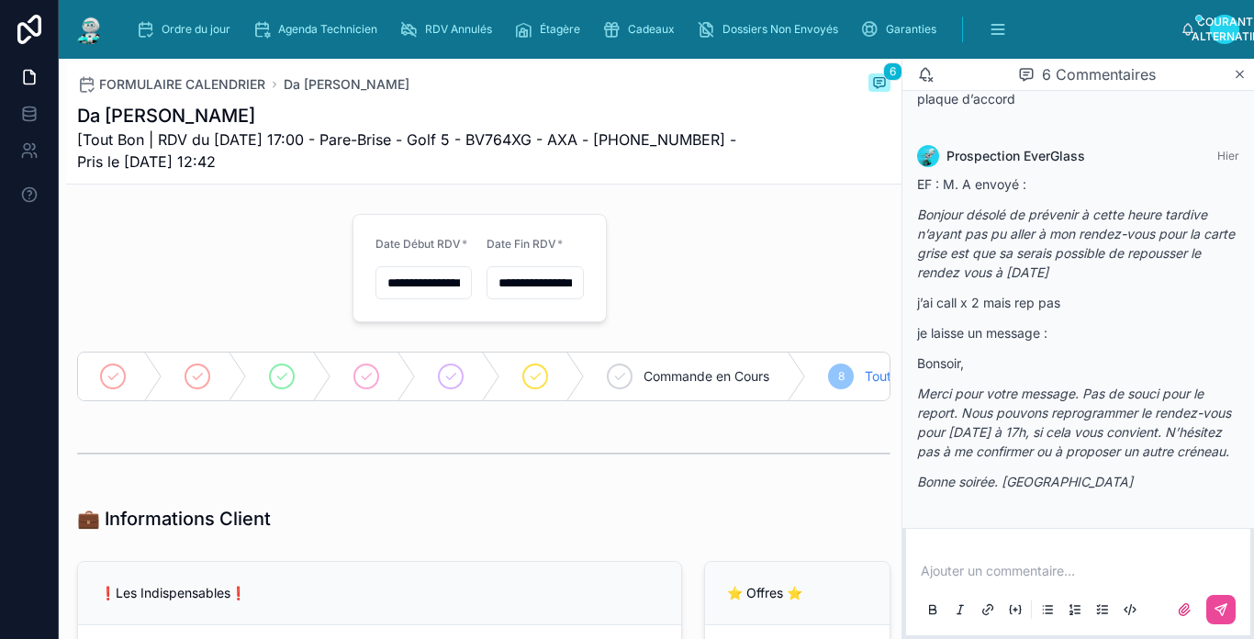
click at [106, 30] on img at bounding box center [89, 29] width 33 height 29
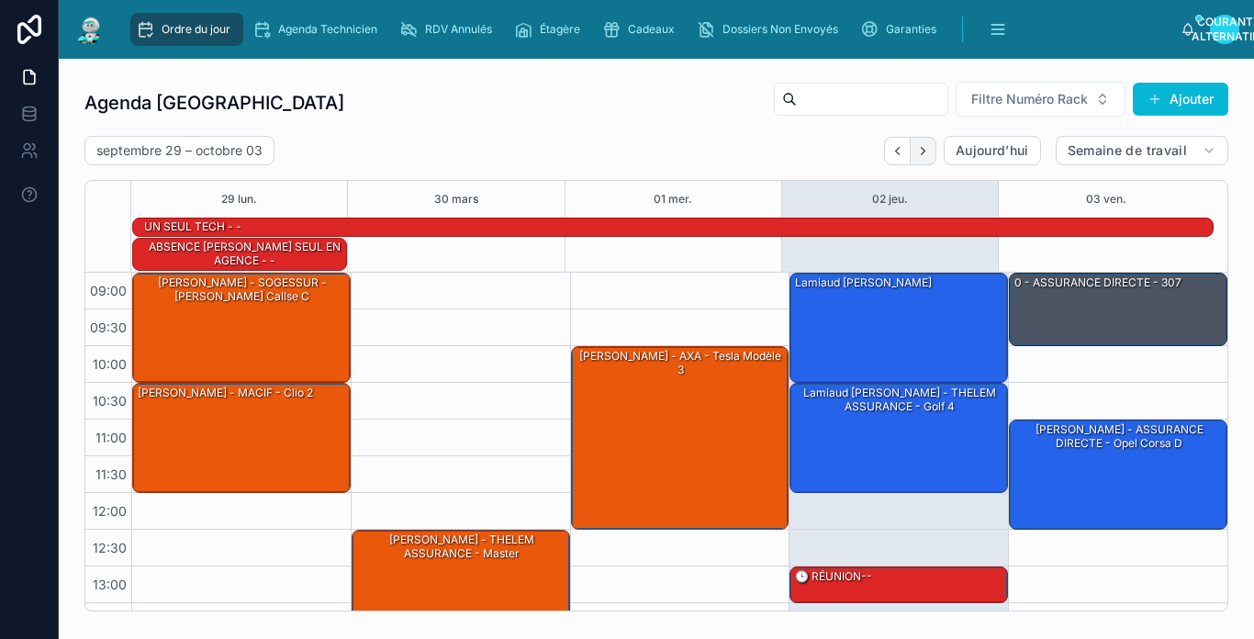
click at [916, 155] on icon "Prochain" at bounding box center [923, 151] width 14 height 14
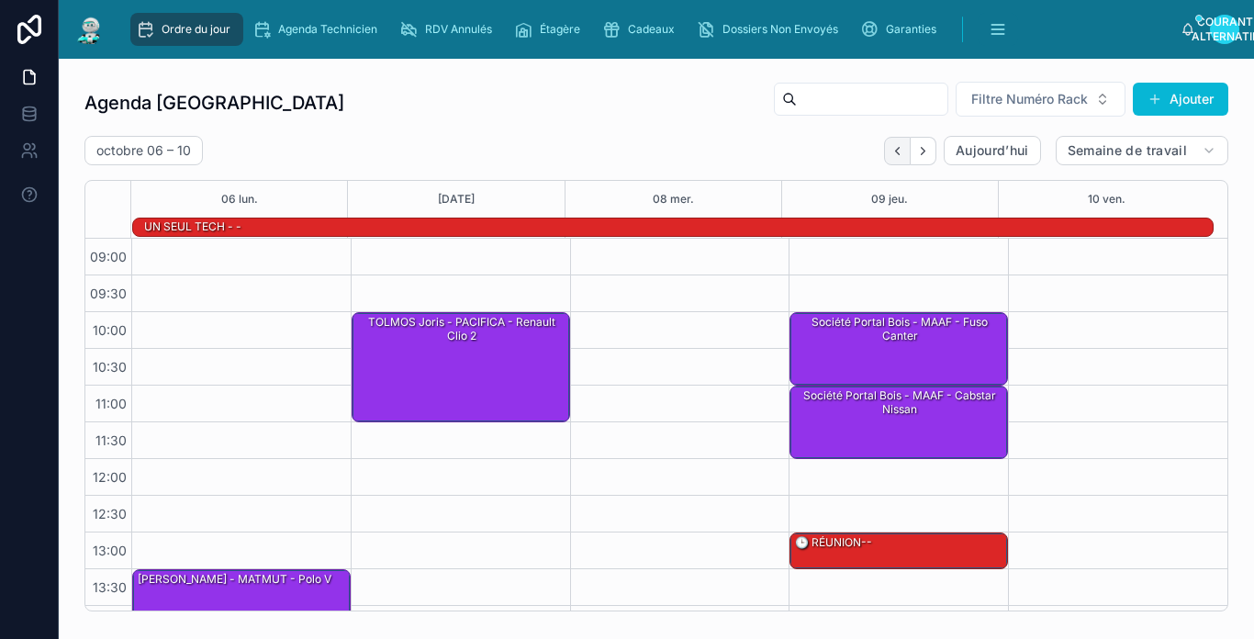
click at [884, 162] on button "Précédent" at bounding box center [897, 151] width 27 height 28
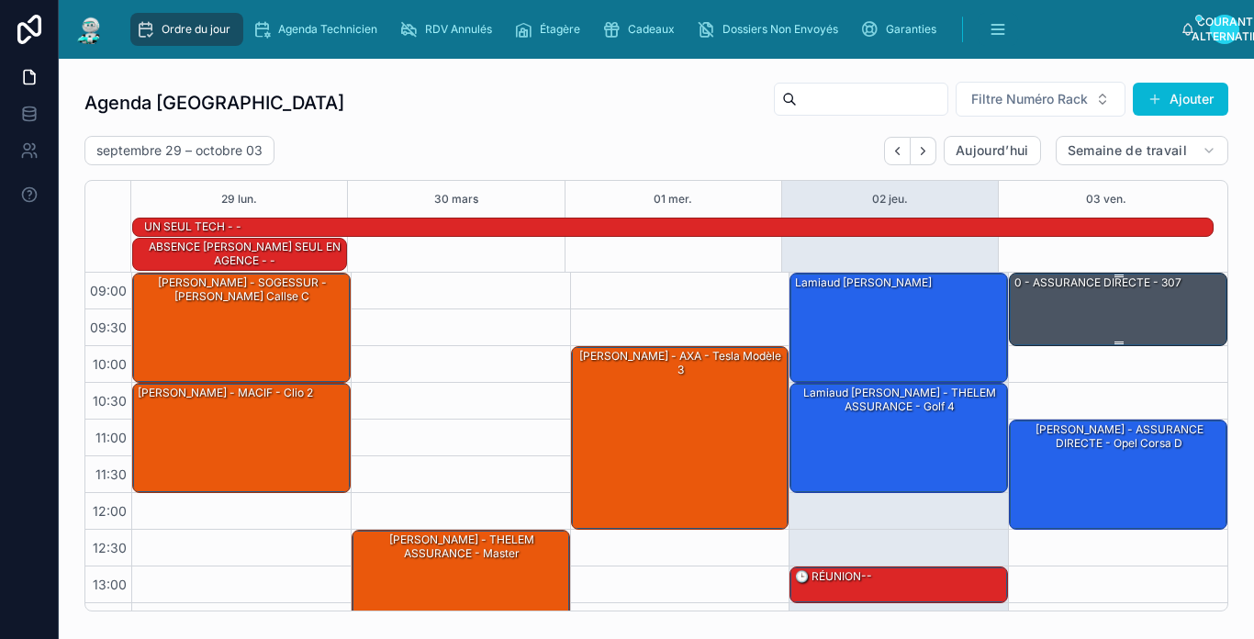
click at [1094, 300] on div "0 - ASSURANCE DIRECTE - 307" at bounding box center [1119, 309] width 213 height 70
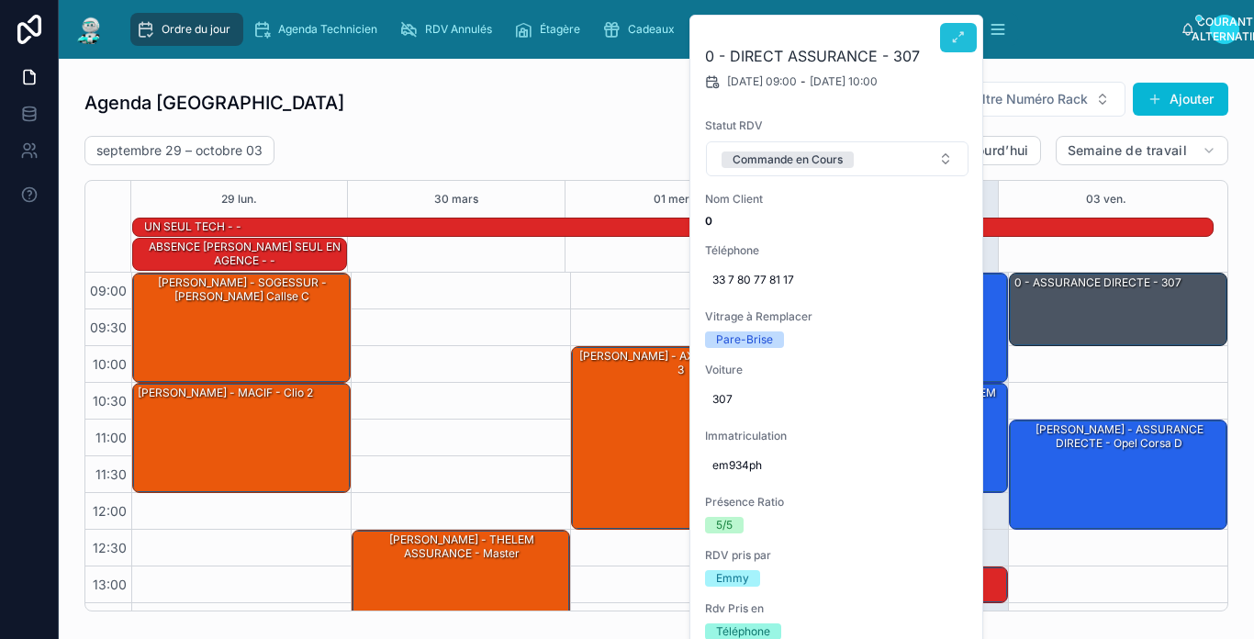
click at [955, 49] on button at bounding box center [958, 37] width 37 height 29
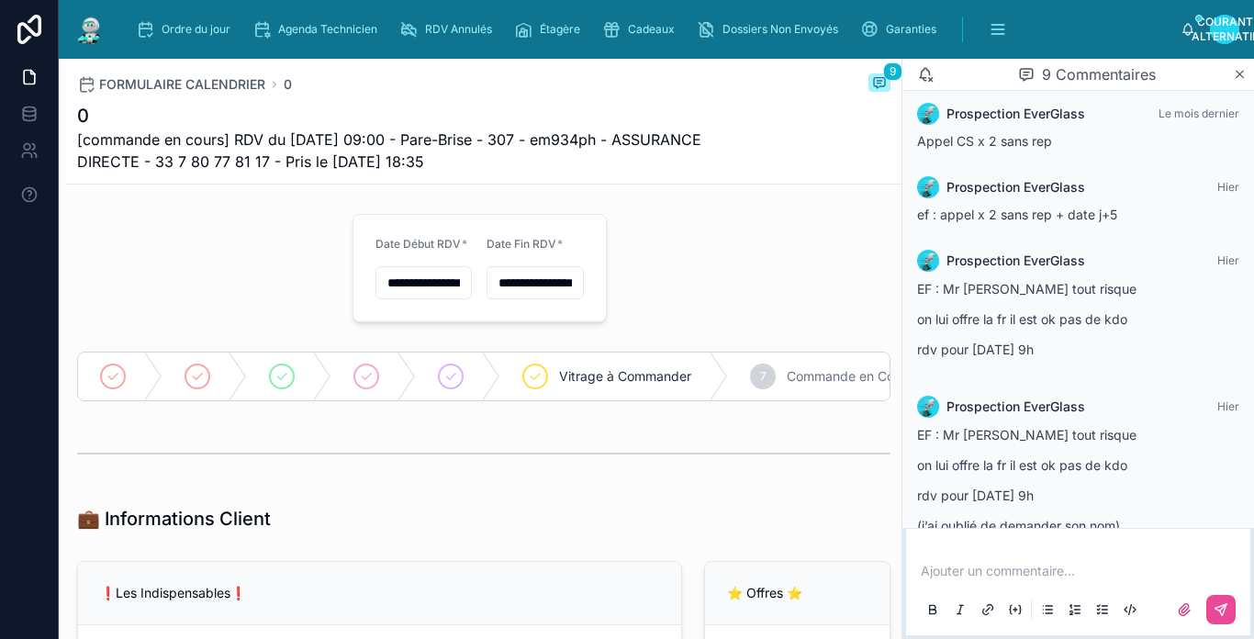
scroll to position [577, 0]
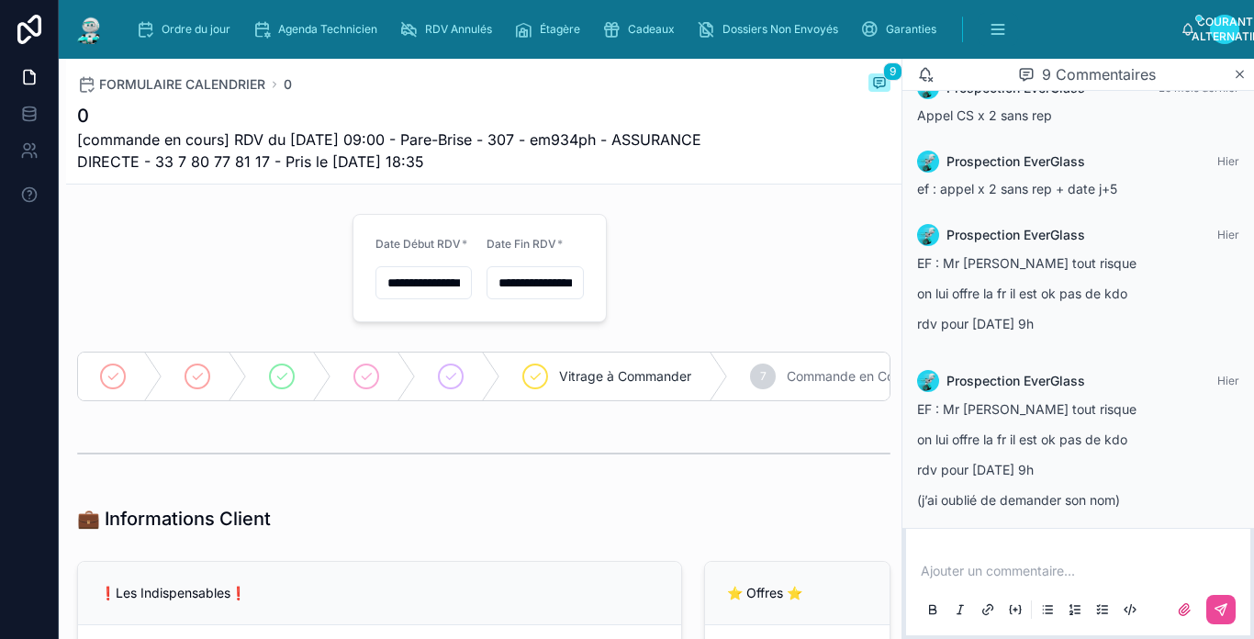
click at [96, 28] on img at bounding box center [89, 29] width 33 height 29
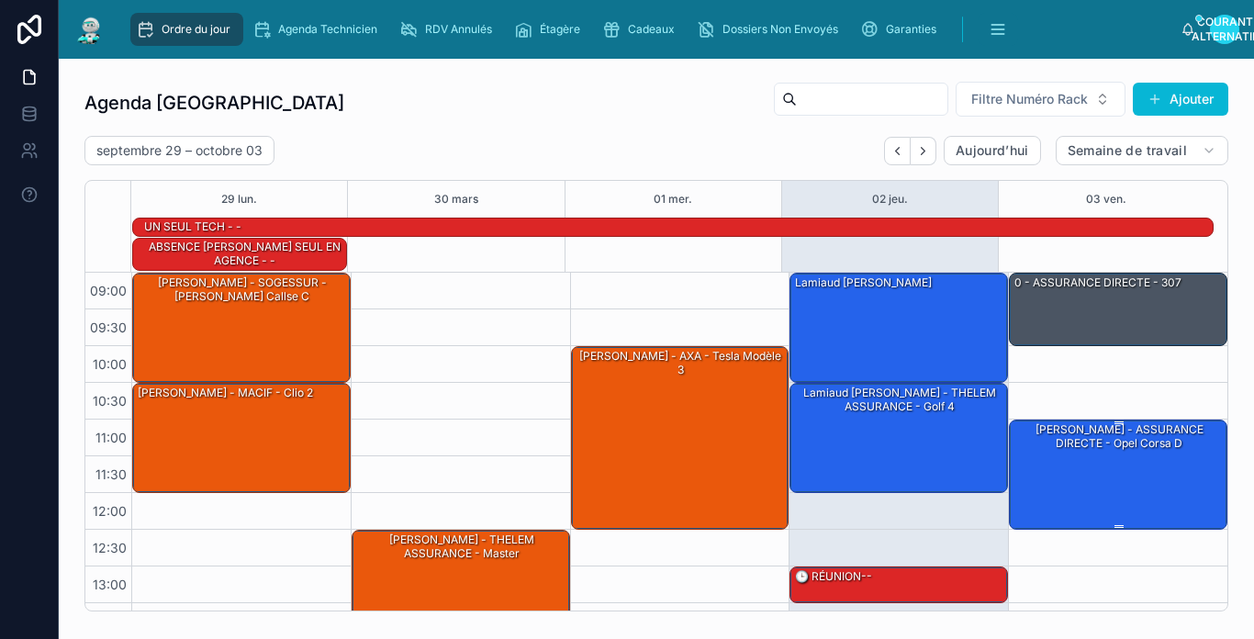
click at [1177, 484] on div "[PERSON_NAME] - ASSURANCE DIRECTE - Opel corsa d" at bounding box center [1119, 473] width 213 height 106
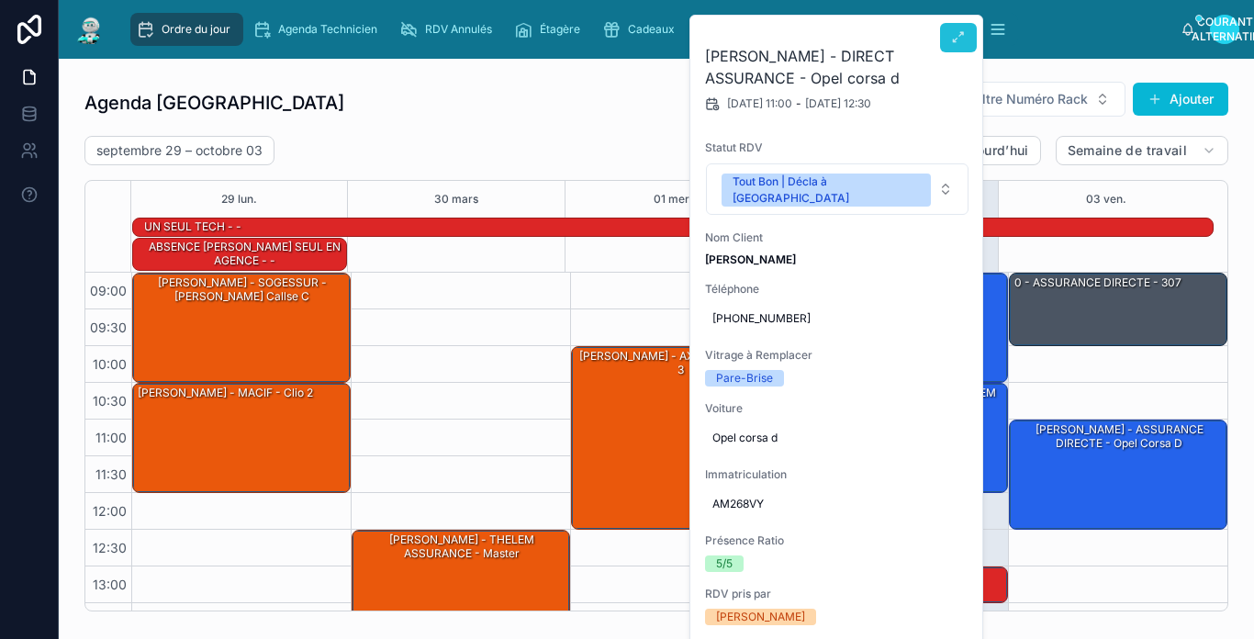
click at [968, 33] on button at bounding box center [958, 37] width 37 height 29
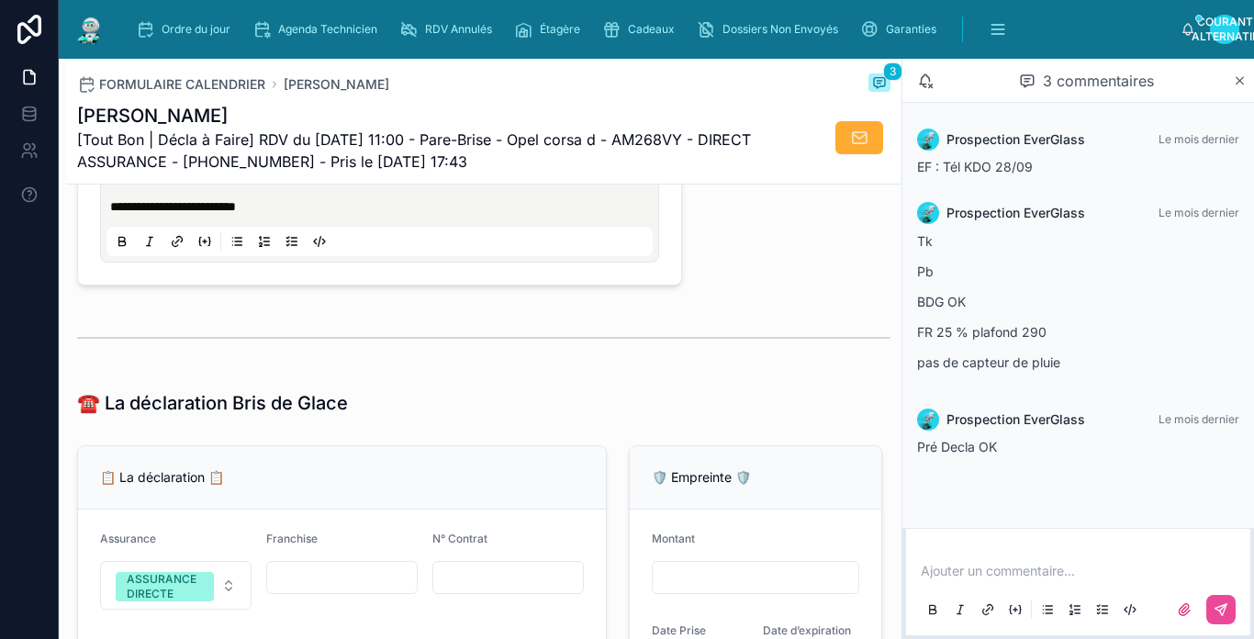
scroll to position [1010, 0]
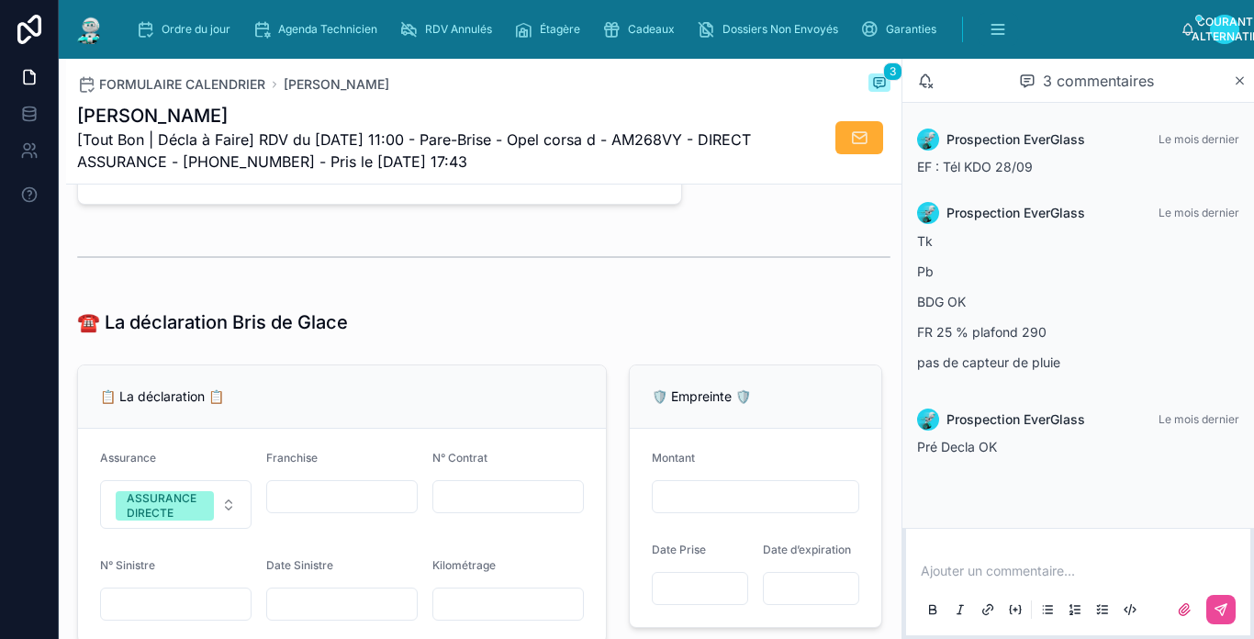
click at [95, 30] on img at bounding box center [89, 29] width 33 height 29
